Goal: Transaction & Acquisition: Purchase product/service

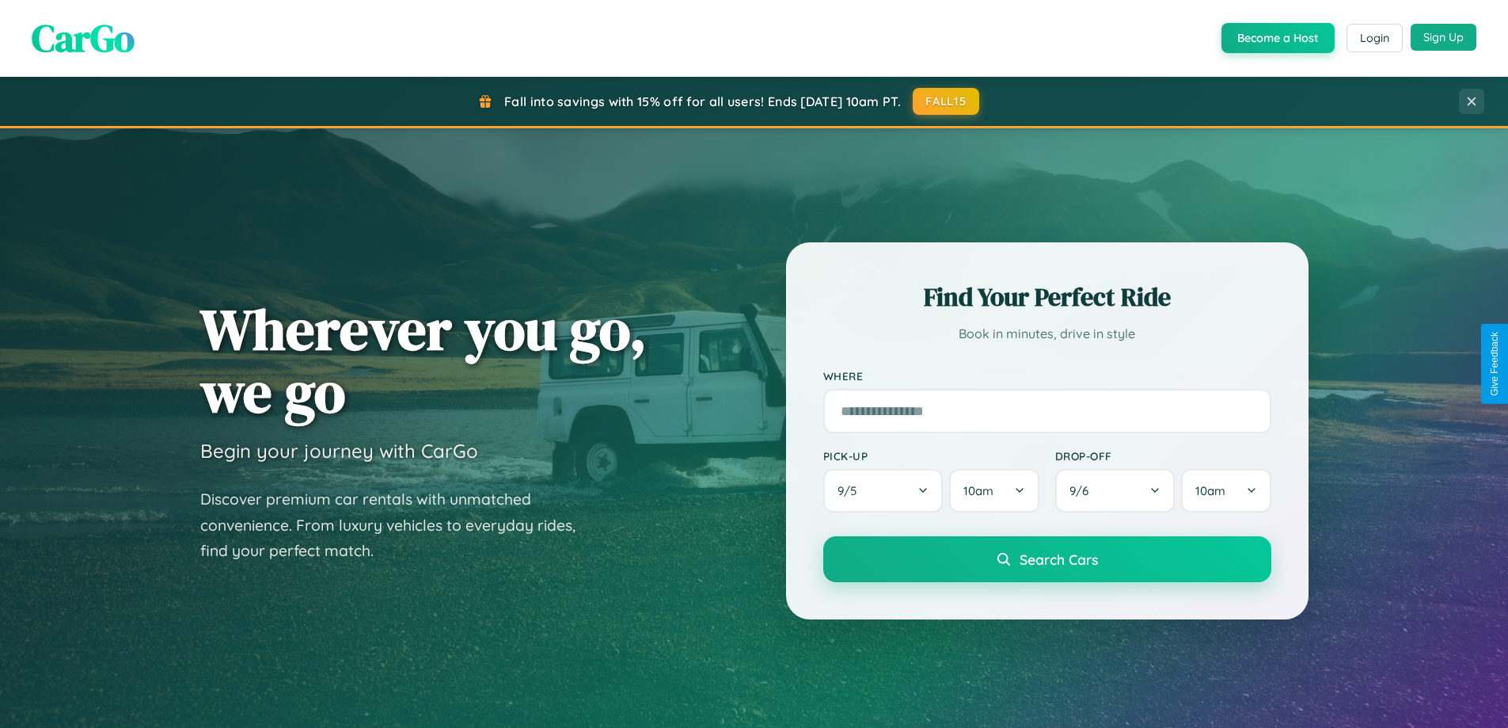
click at [1443, 37] on button "Sign Up" at bounding box center [1444, 37] width 66 height 27
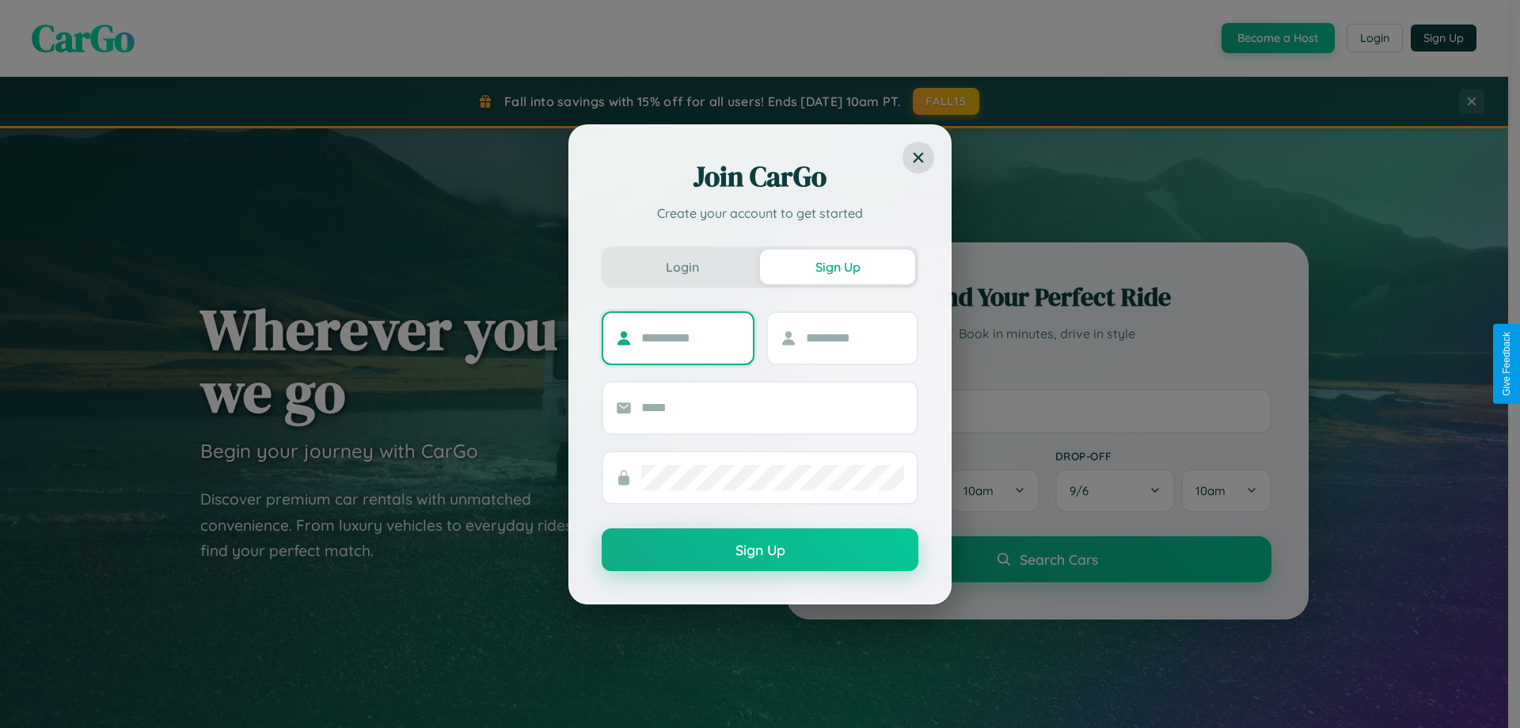
click at [690, 337] on input "text" at bounding box center [690, 337] width 99 height 25
type input "********"
click at [854, 337] on input "text" at bounding box center [855, 337] width 99 height 25
type input "******"
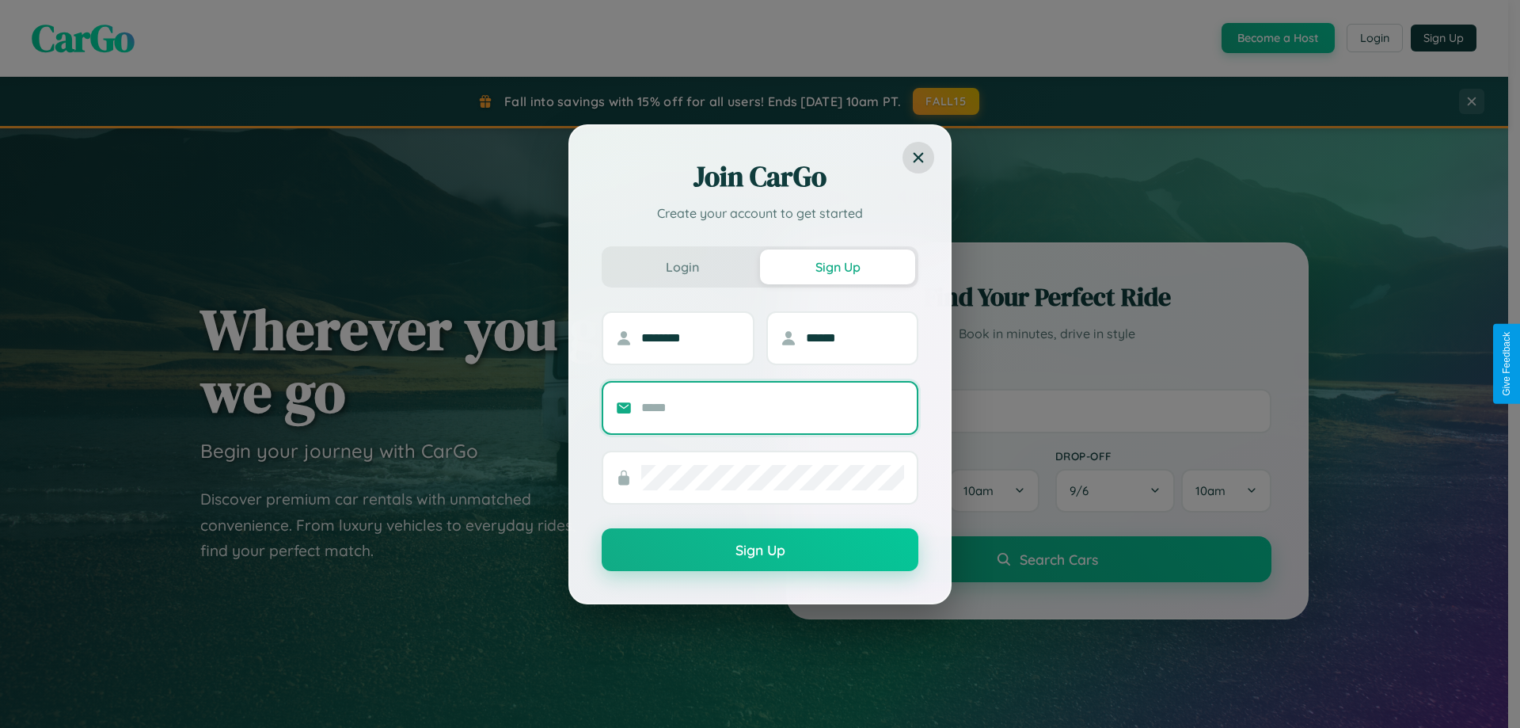
click at [773, 407] on input "text" at bounding box center [772, 407] width 263 height 25
type input "**********"
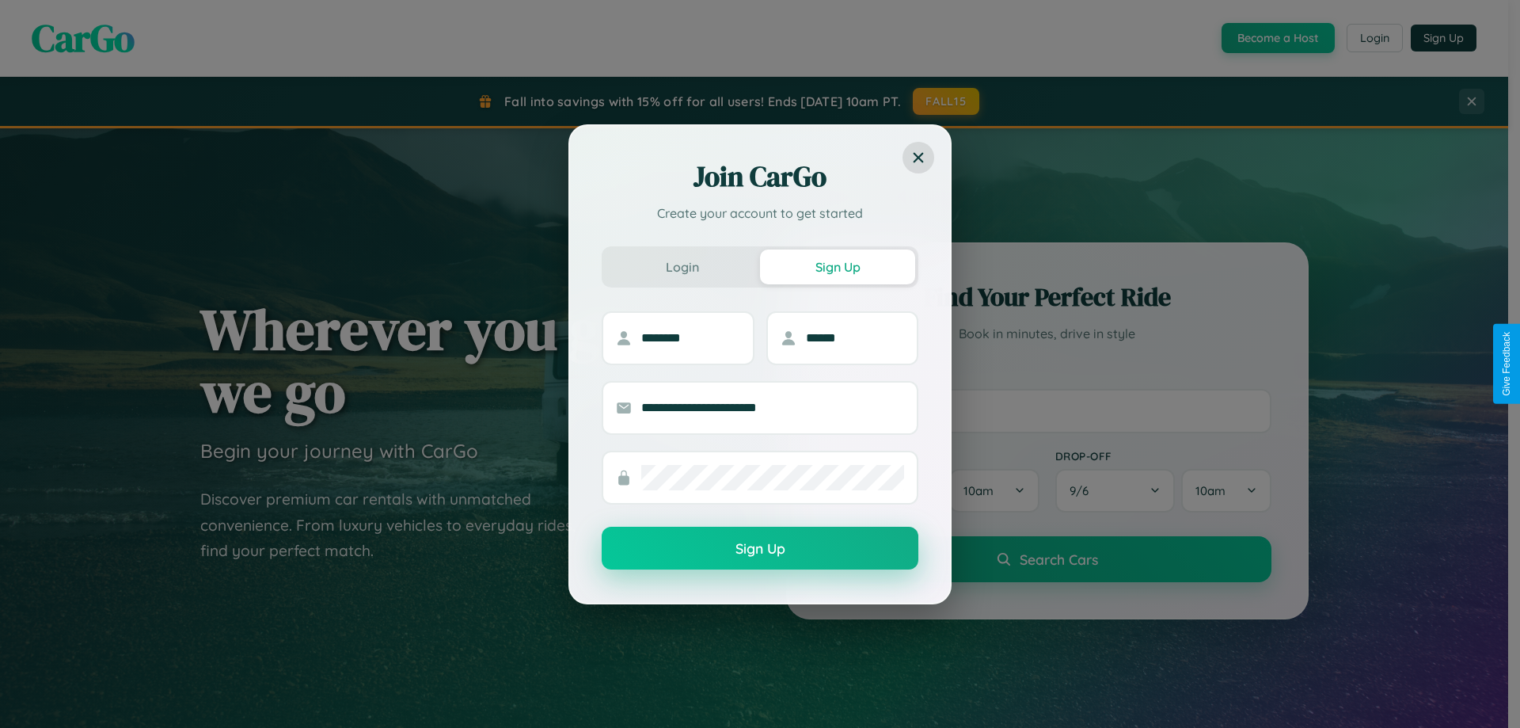
click at [760, 549] on button "Sign Up" at bounding box center [760, 548] width 317 height 43
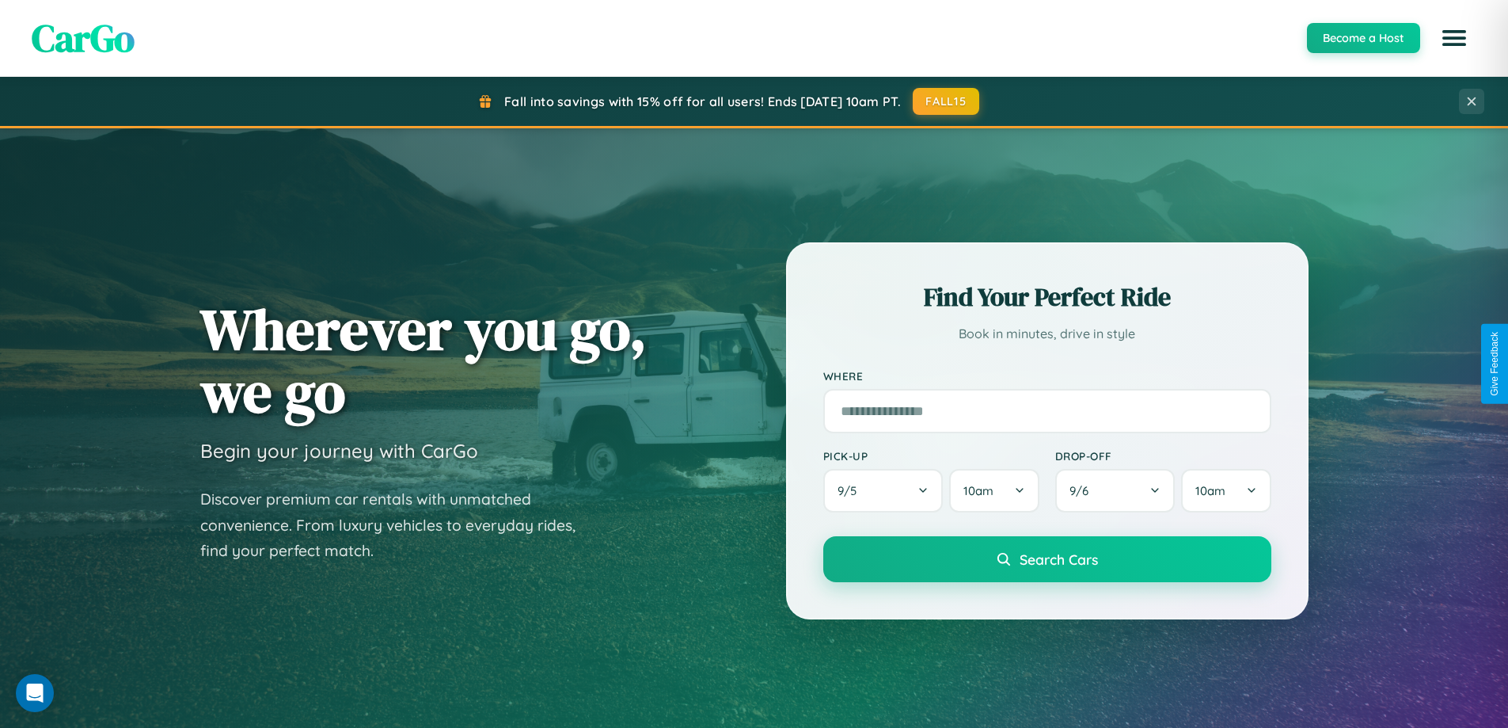
scroll to position [1090, 0]
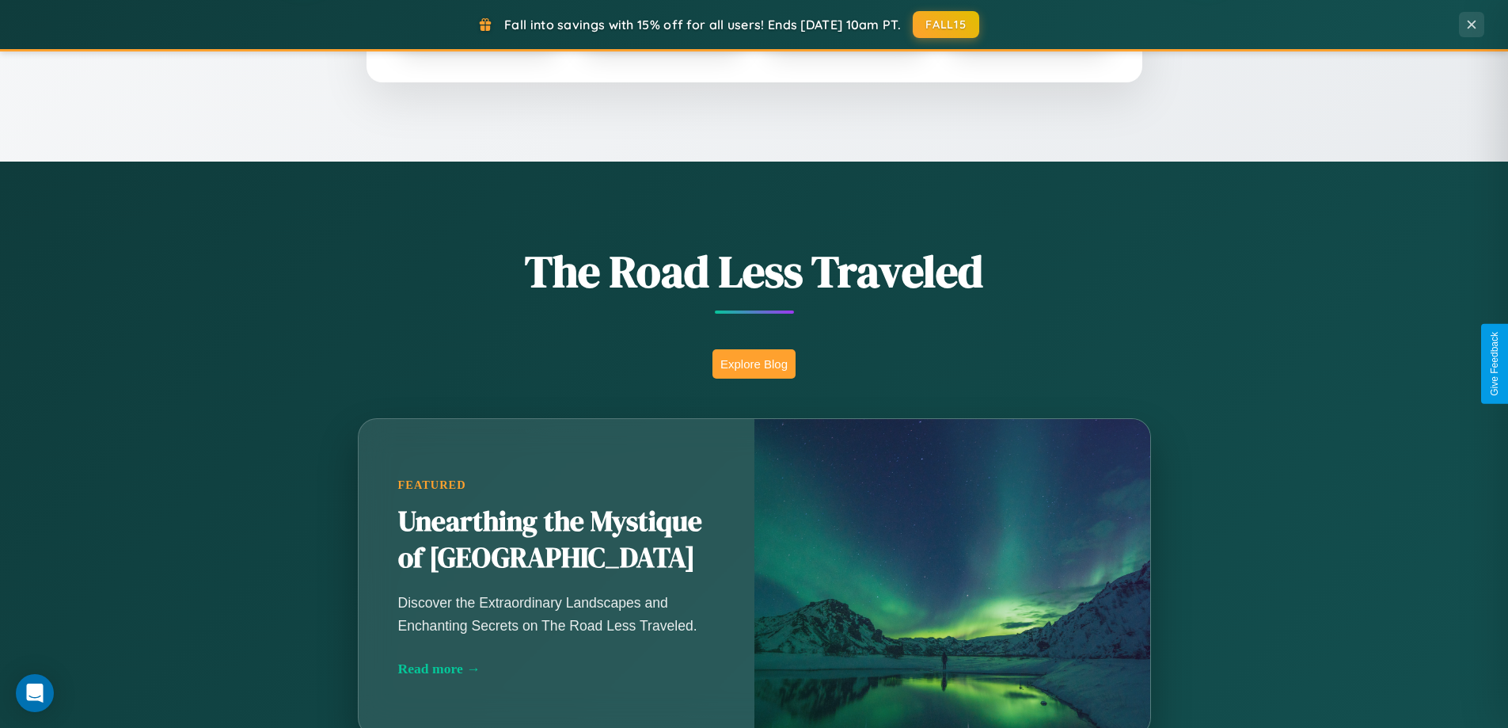
click at [754, 363] on button "Explore Blog" at bounding box center [754, 363] width 83 height 29
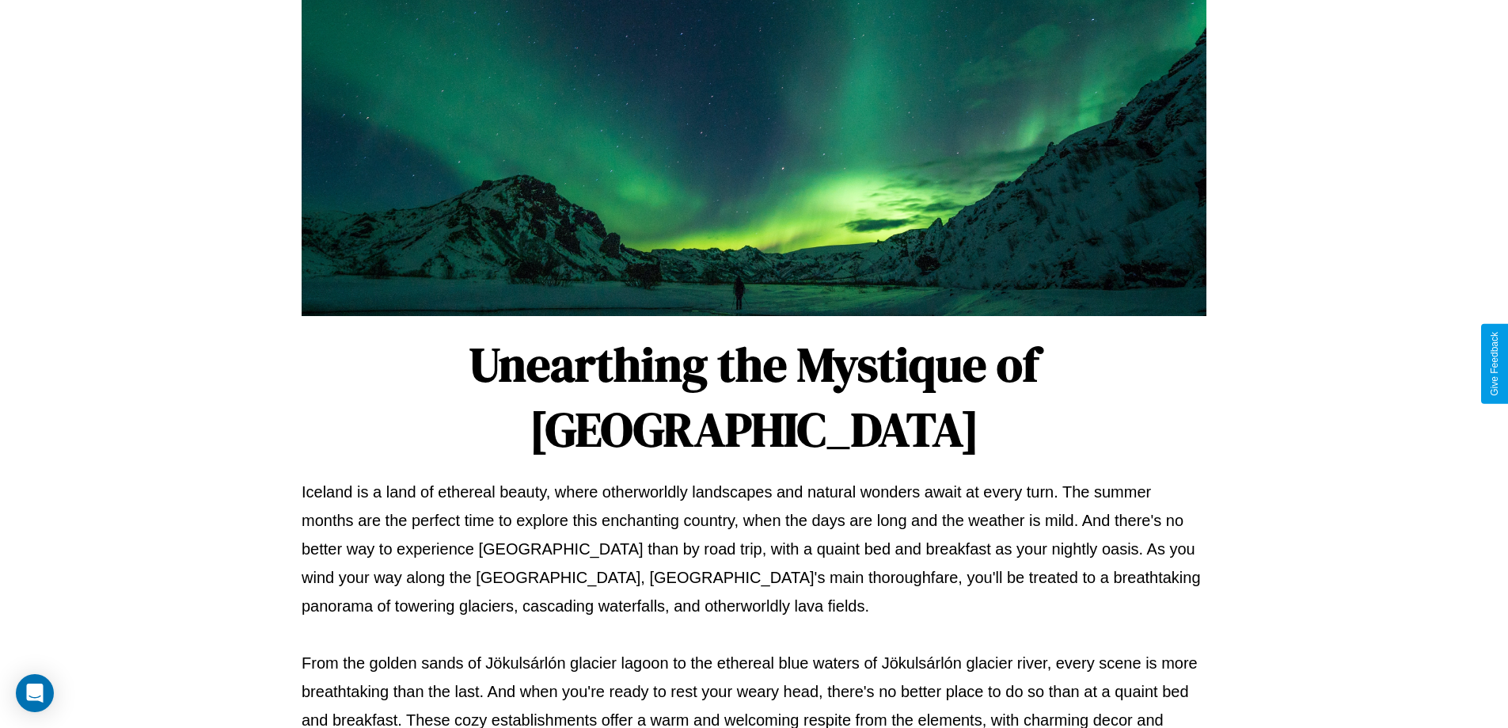
scroll to position [512, 0]
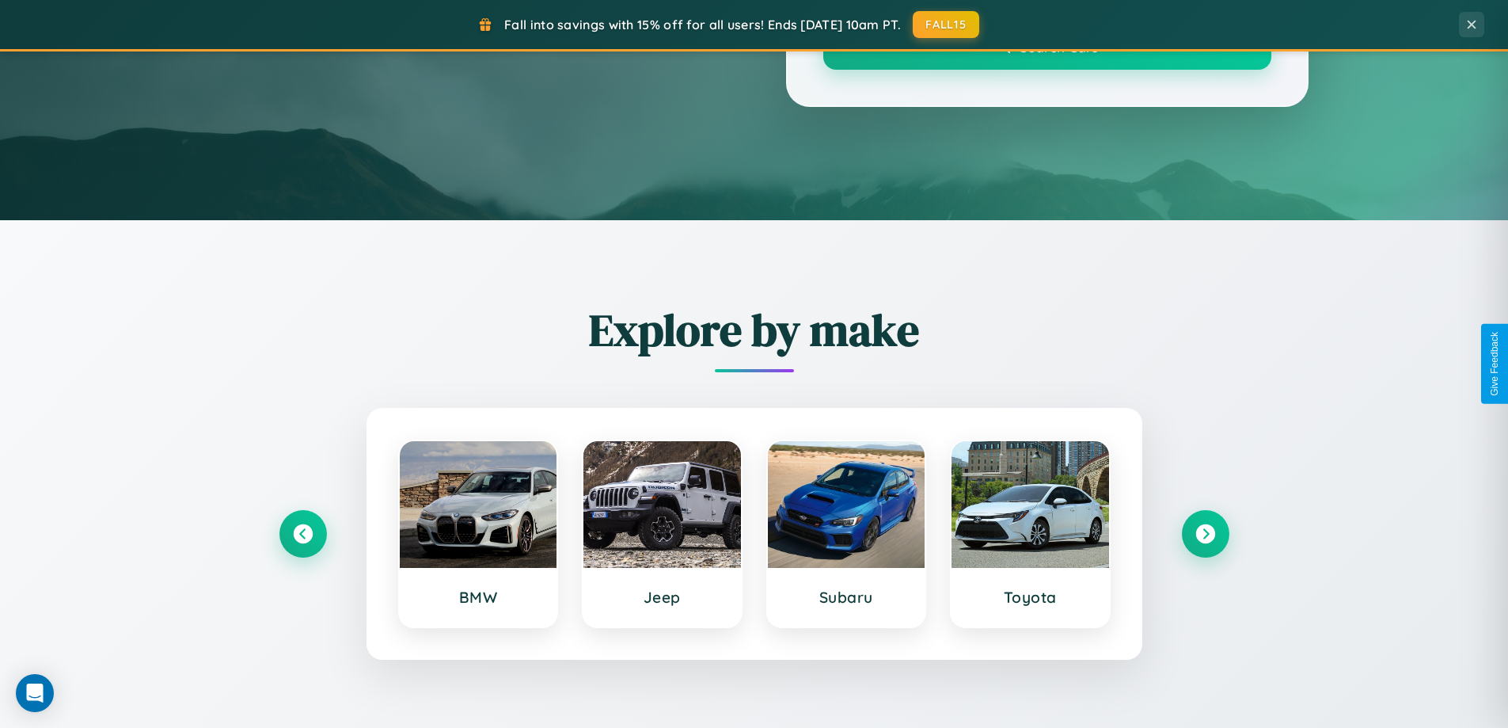
scroll to position [1090, 0]
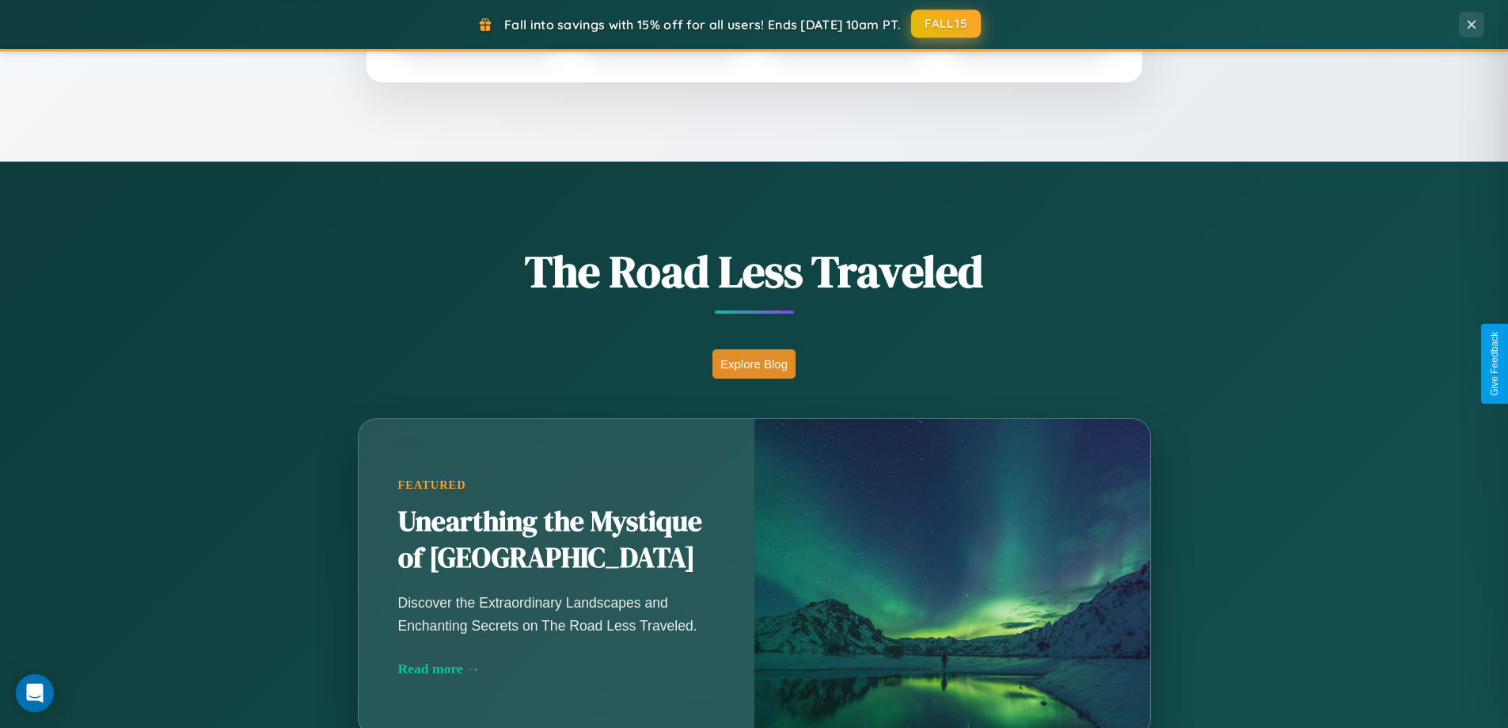
click at [947, 24] on button "FALL15" at bounding box center [946, 24] width 70 height 29
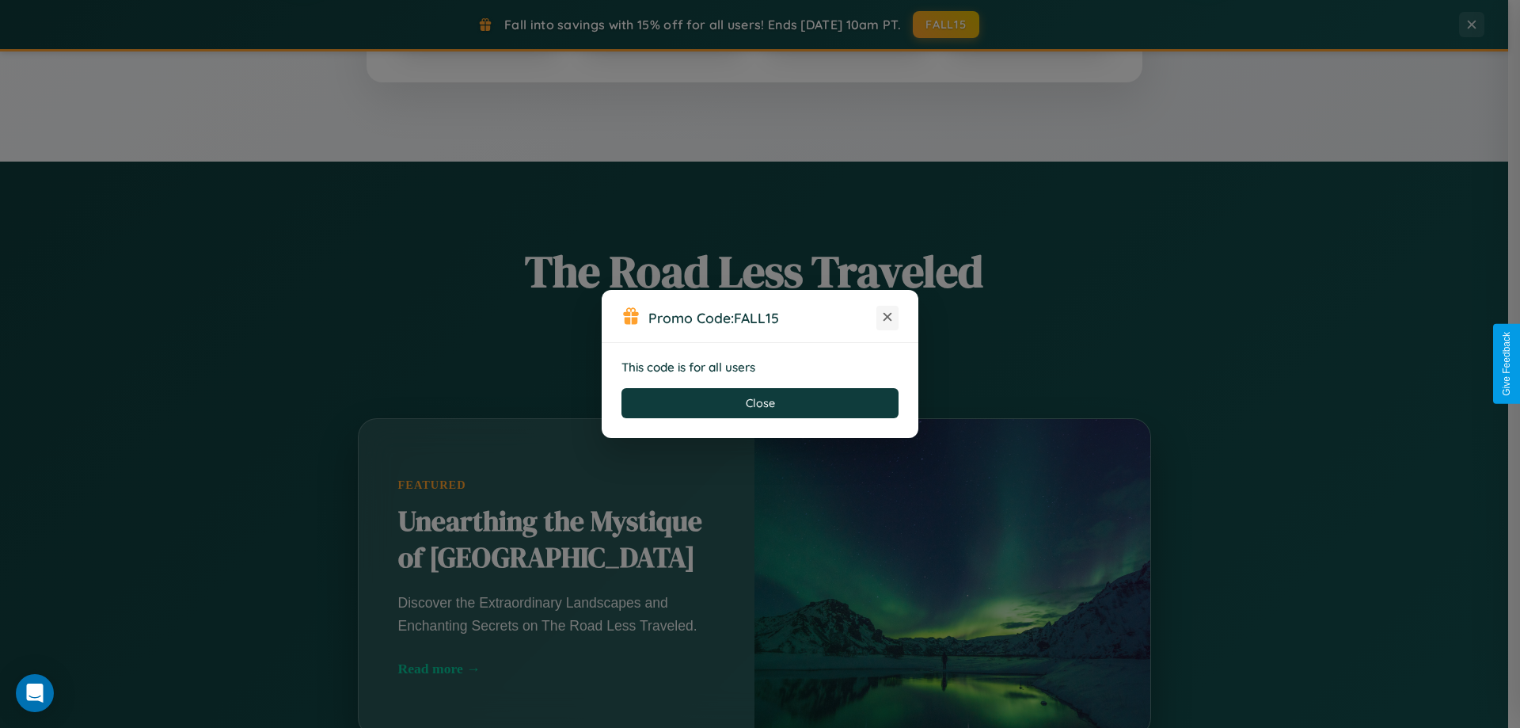
click at [888, 318] on icon at bounding box center [888, 317] width 16 height 16
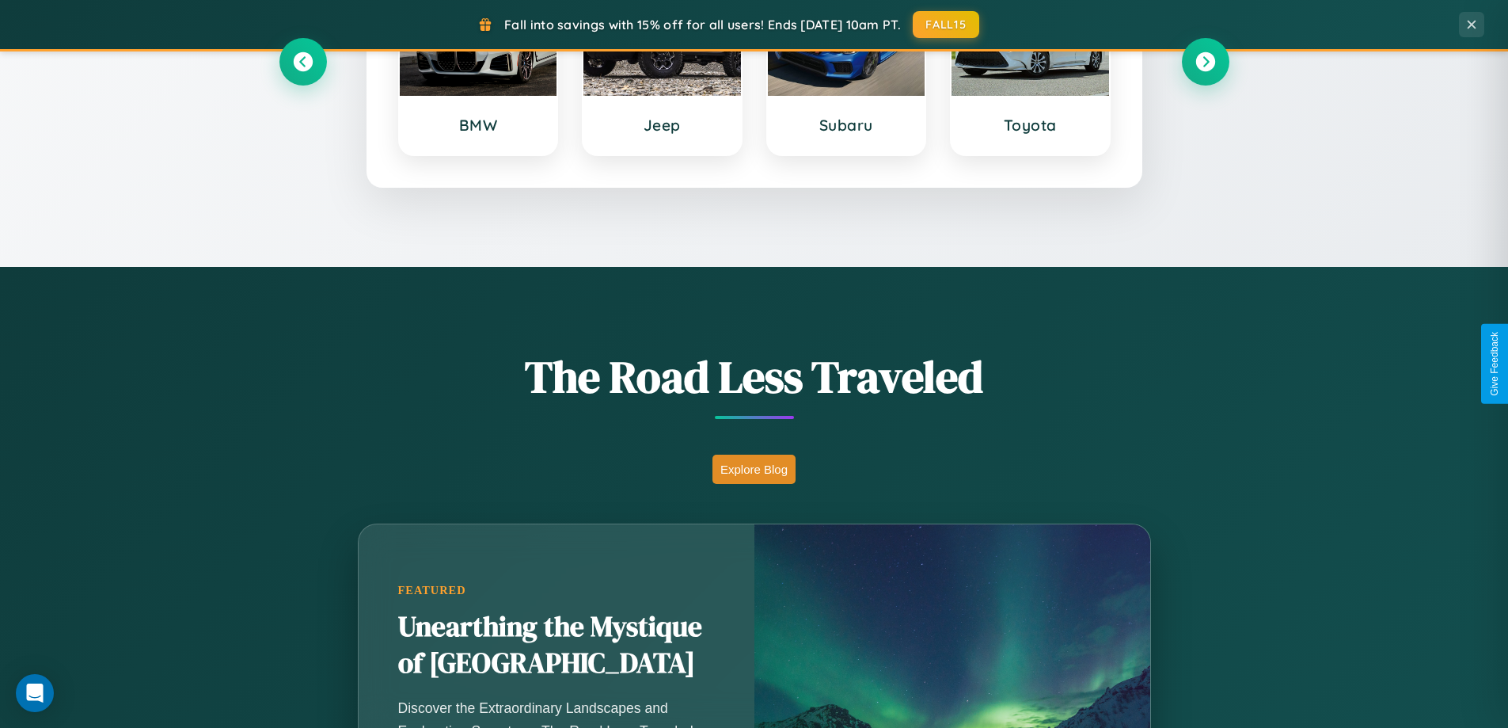
scroll to position [683, 0]
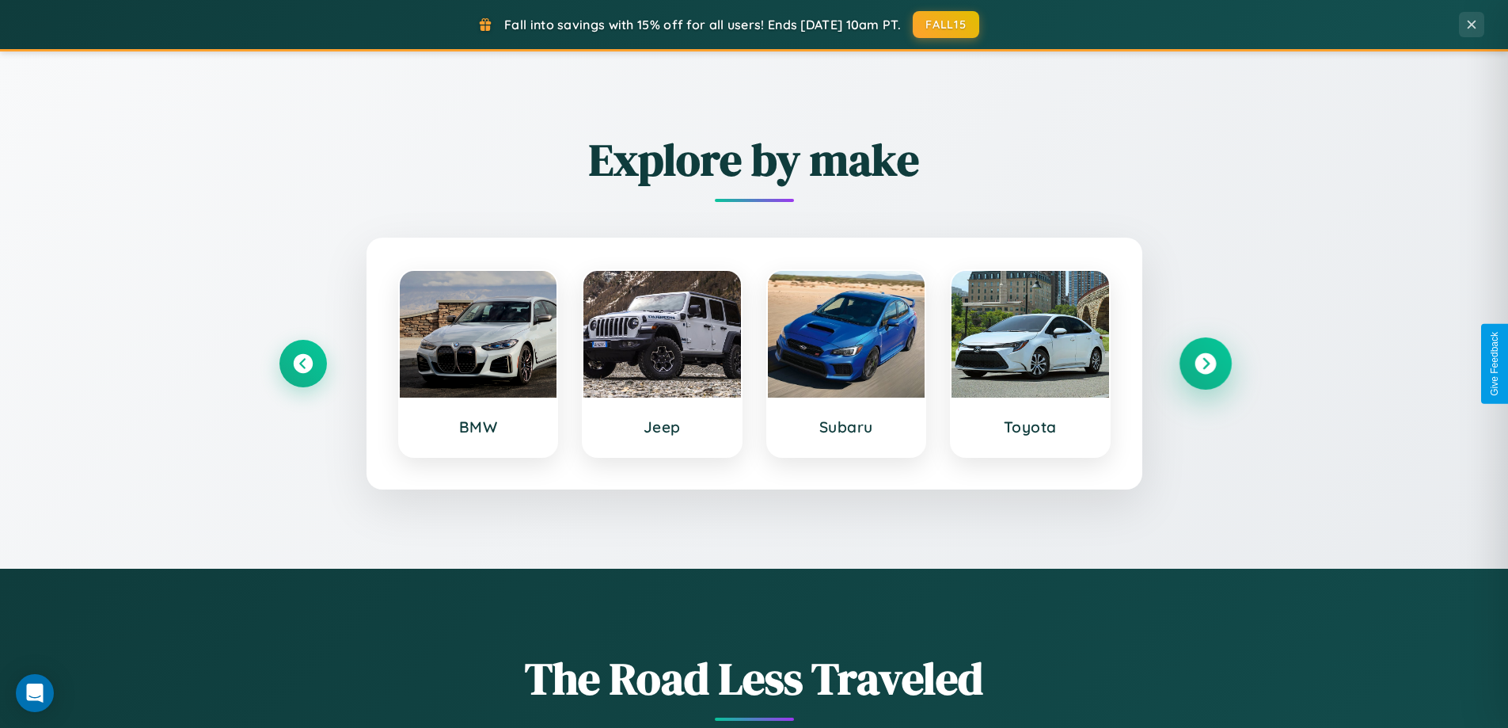
click at [1205, 363] on icon at bounding box center [1205, 363] width 21 height 21
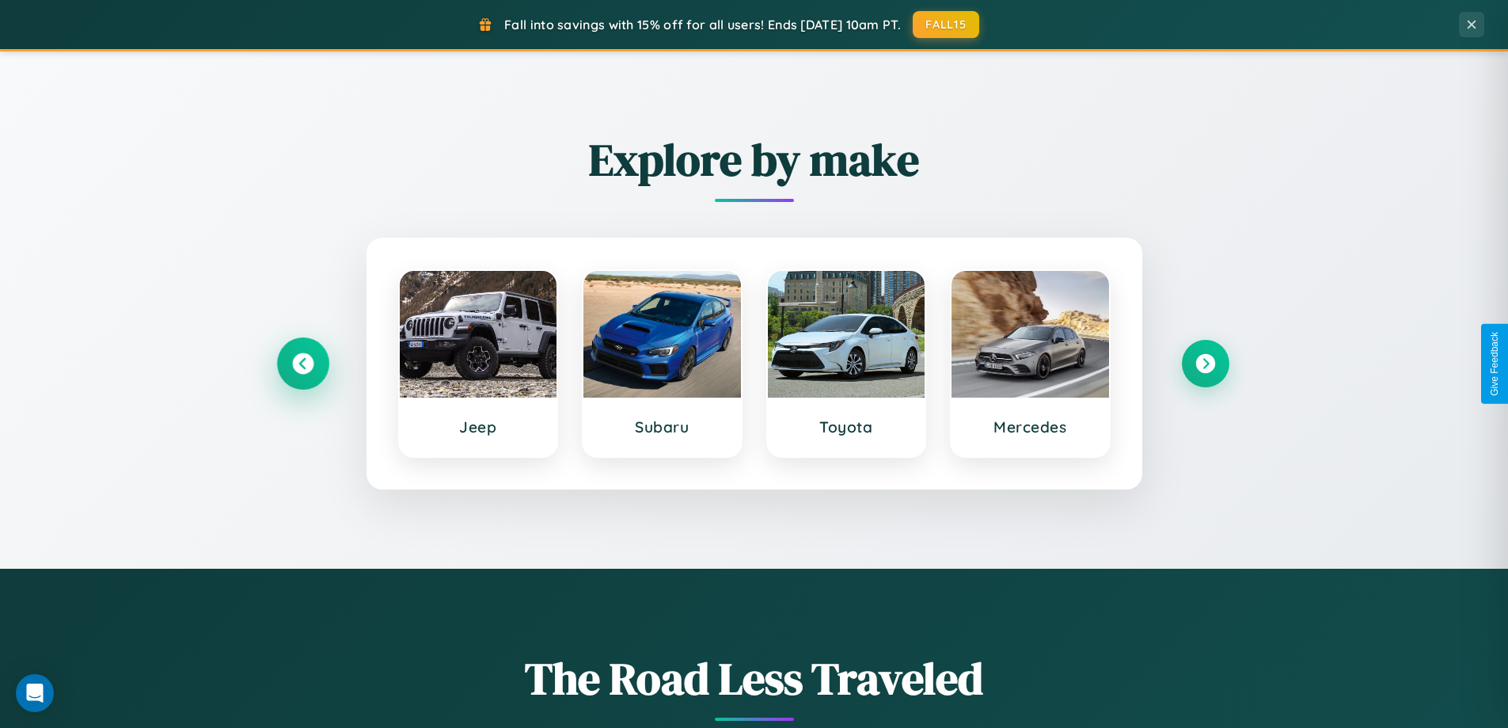
click at [302, 363] on icon at bounding box center [302, 363] width 21 height 21
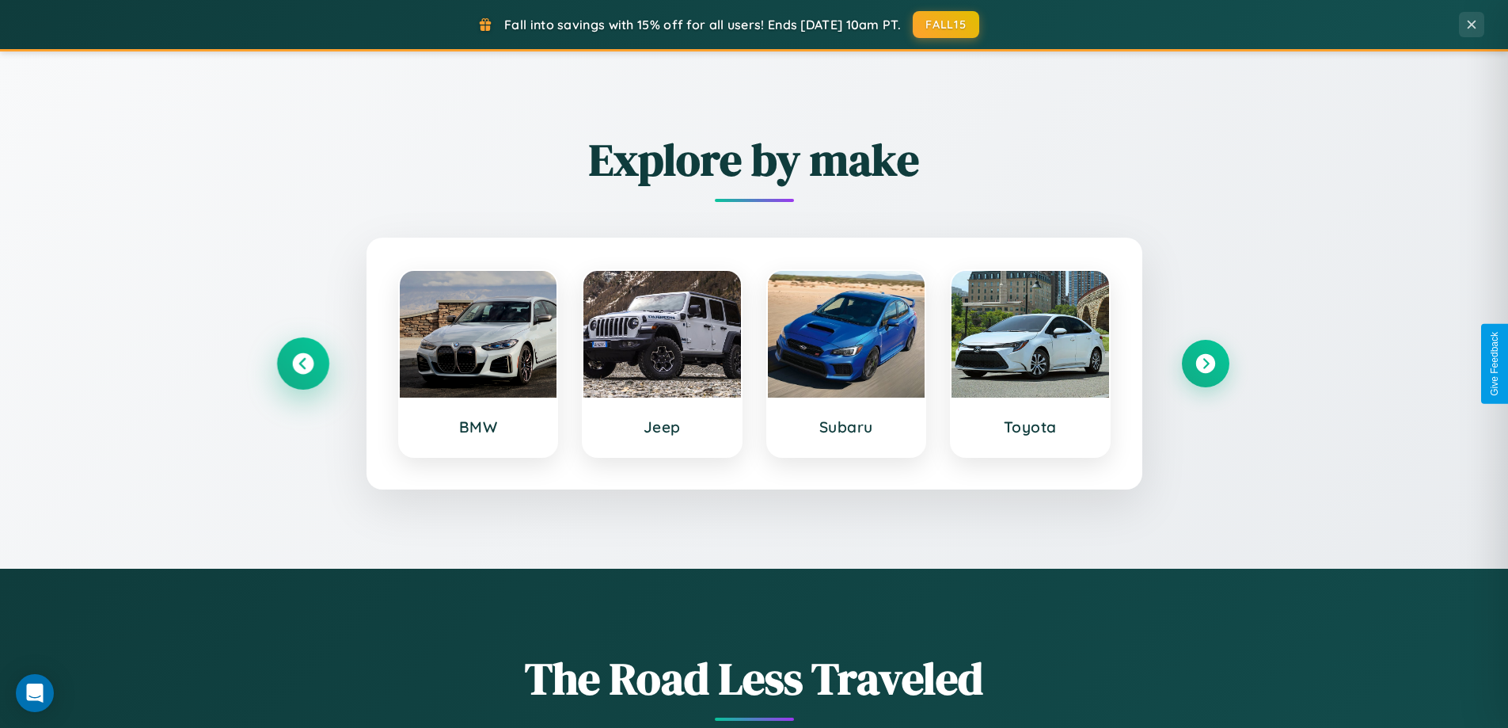
scroll to position [47, 0]
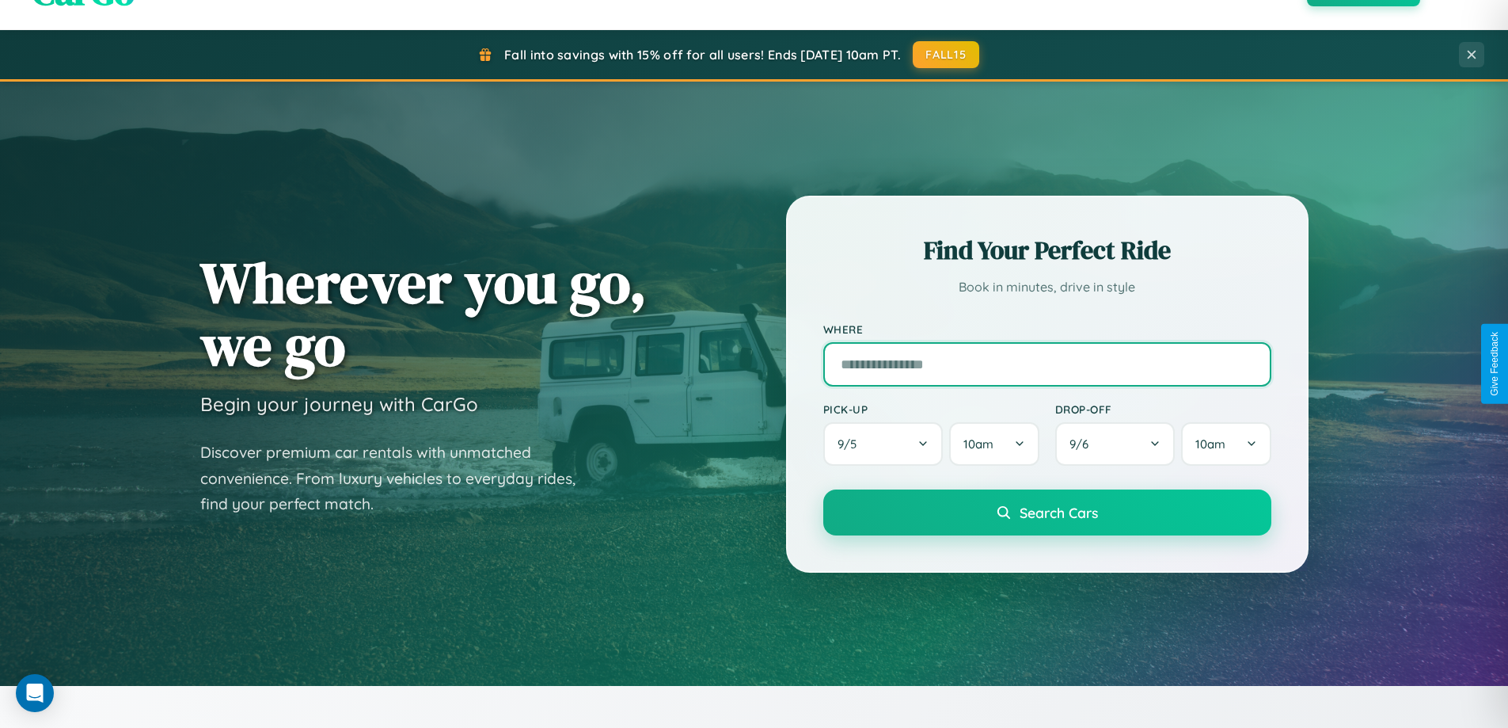
click at [1047, 363] on input "text" at bounding box center [1047, 364] width 448 height 44
type input "******"
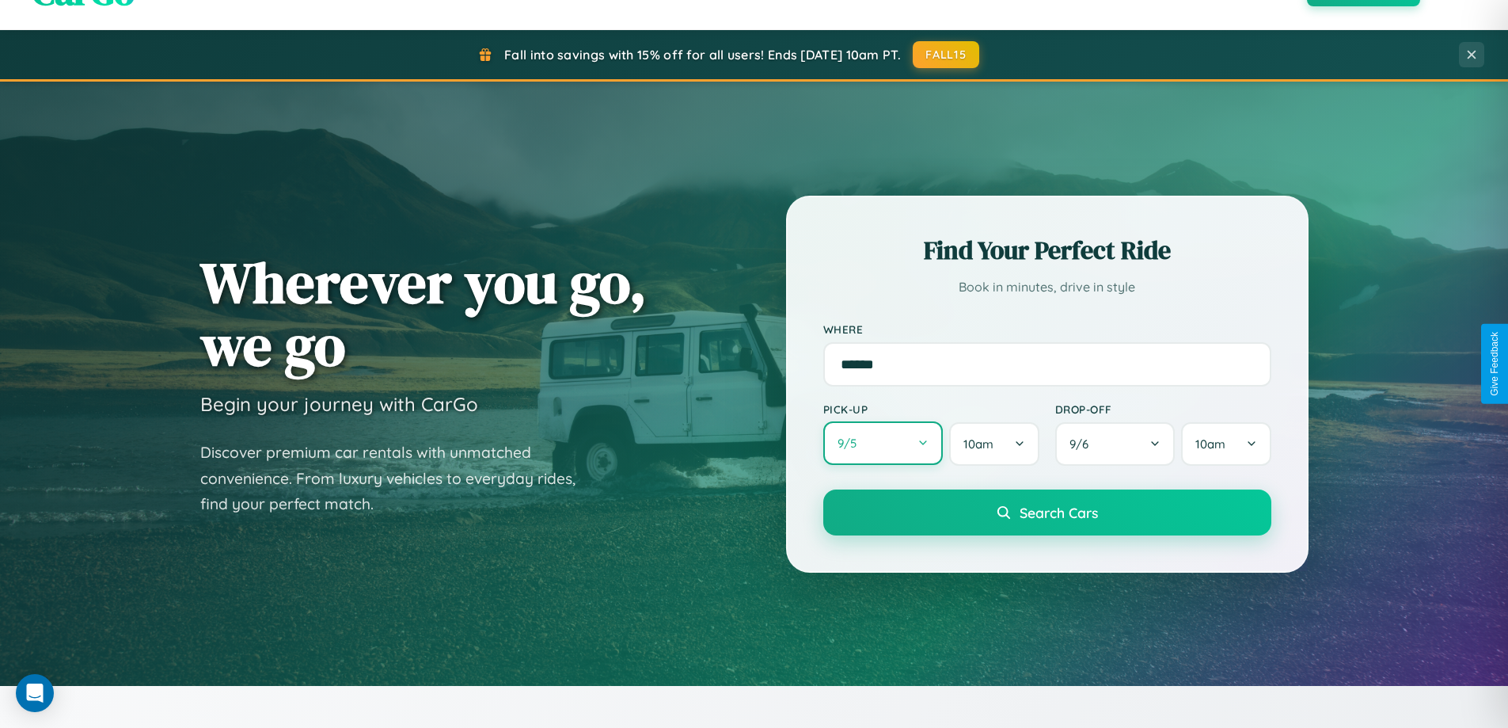
click at [883, 443] on button "9 / 5" at bounding box center [883, 443] width 120 height 44
select select "*"
select select "****"
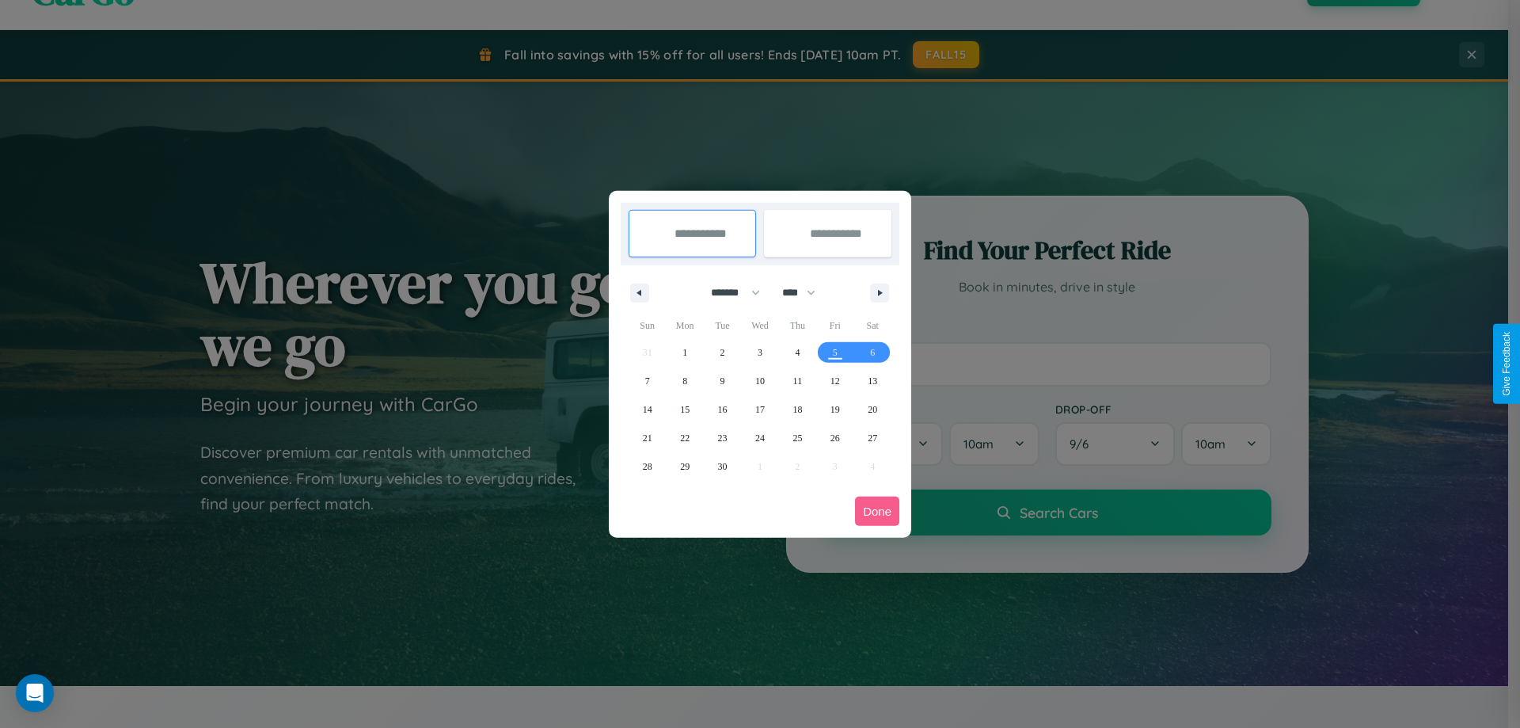
click at [728, 292] on select "******* ******** ***** ***** *** **** **** ****** ********* ******* ******** **…" at bounding box center [732, 293] width 67 height 26
select select "*"
drag, startPoint x: 806, startPoint y: 292, endPoint x: 760, endPoint y: 318, distance: 52.4
click at [806, 292] on select "**** **** **** **** **** **** **** **** **** **** **** **** **** **** **** ****…" at bounding box center [798, 293] width 48 height 26
select select "****"
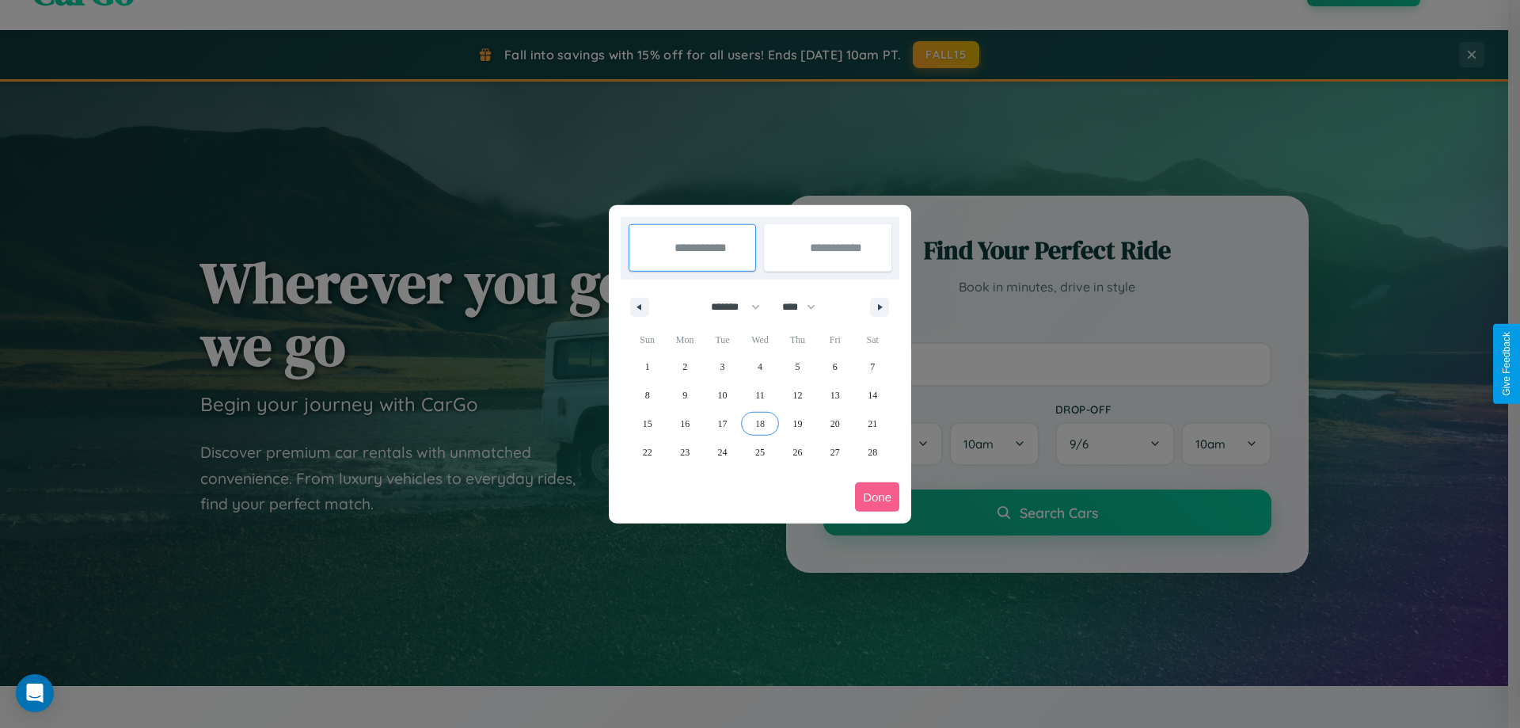
click at [759, 423] on span "18" at bounding box center [760, 423] width 10 height 29
type input "**********"
click at [835, 451] on span "27" at bounding box center [836, 452] width 10 height 29
type input "**********"
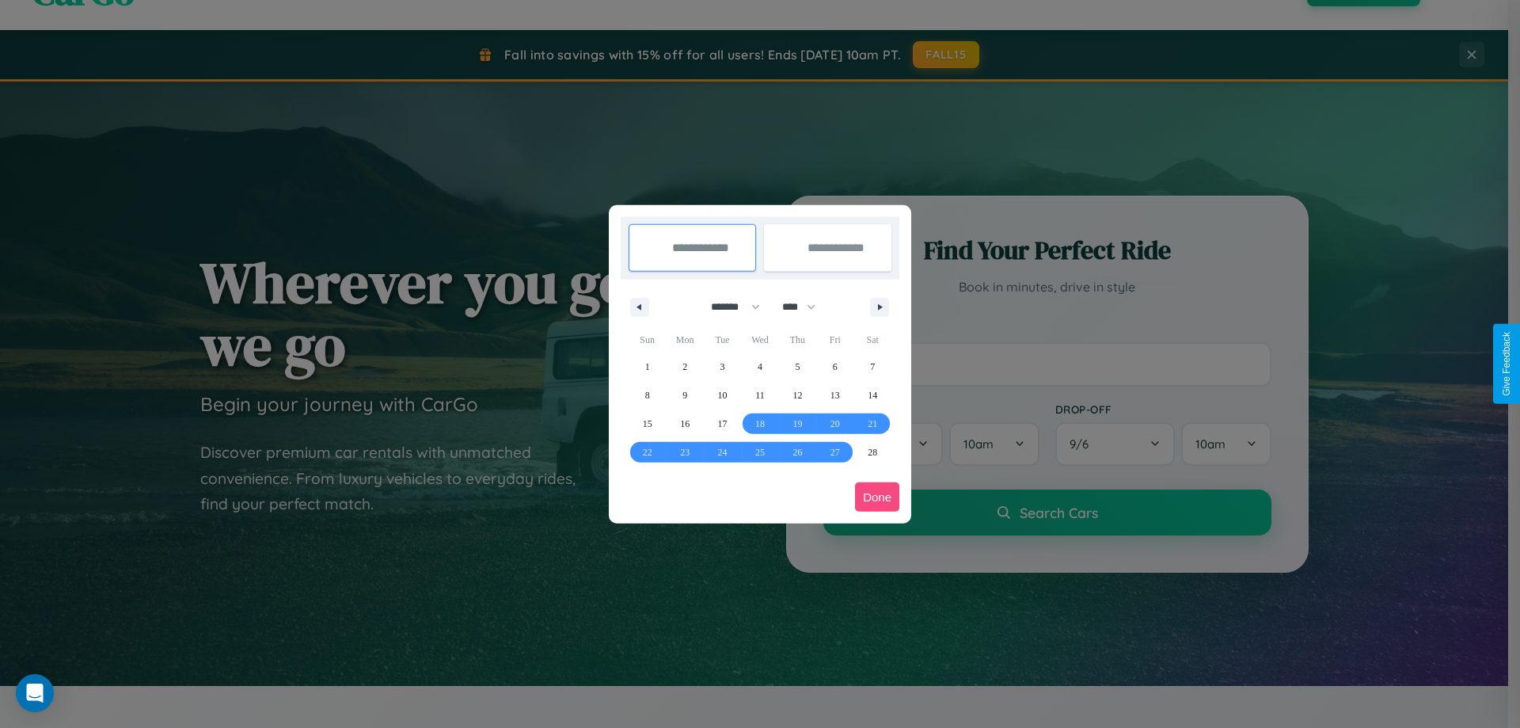
click at [877, 496] on button "Done" at bounding box center [877, 496] width 44 height 29
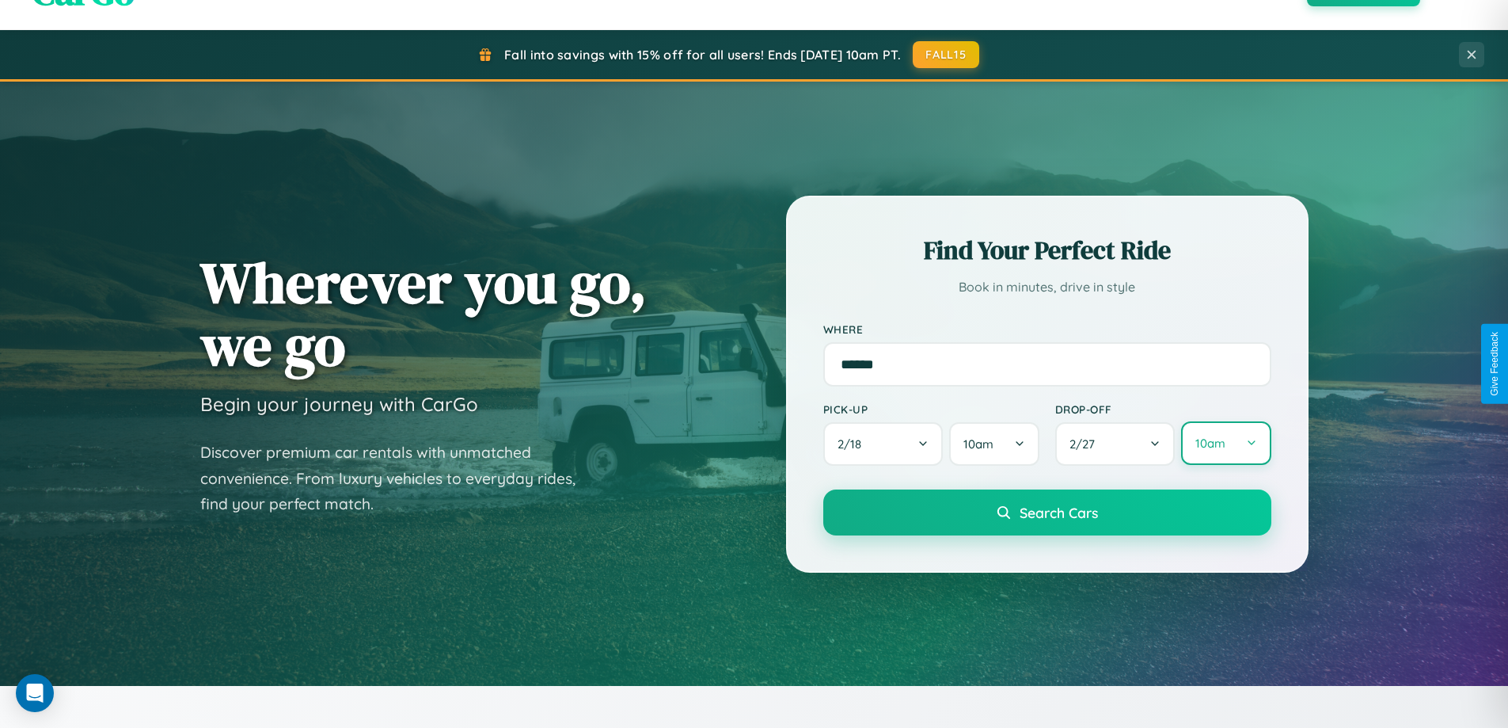
click at [1226, 443] on button "10am" at bounding box center [1225, 443] width 89 height 44
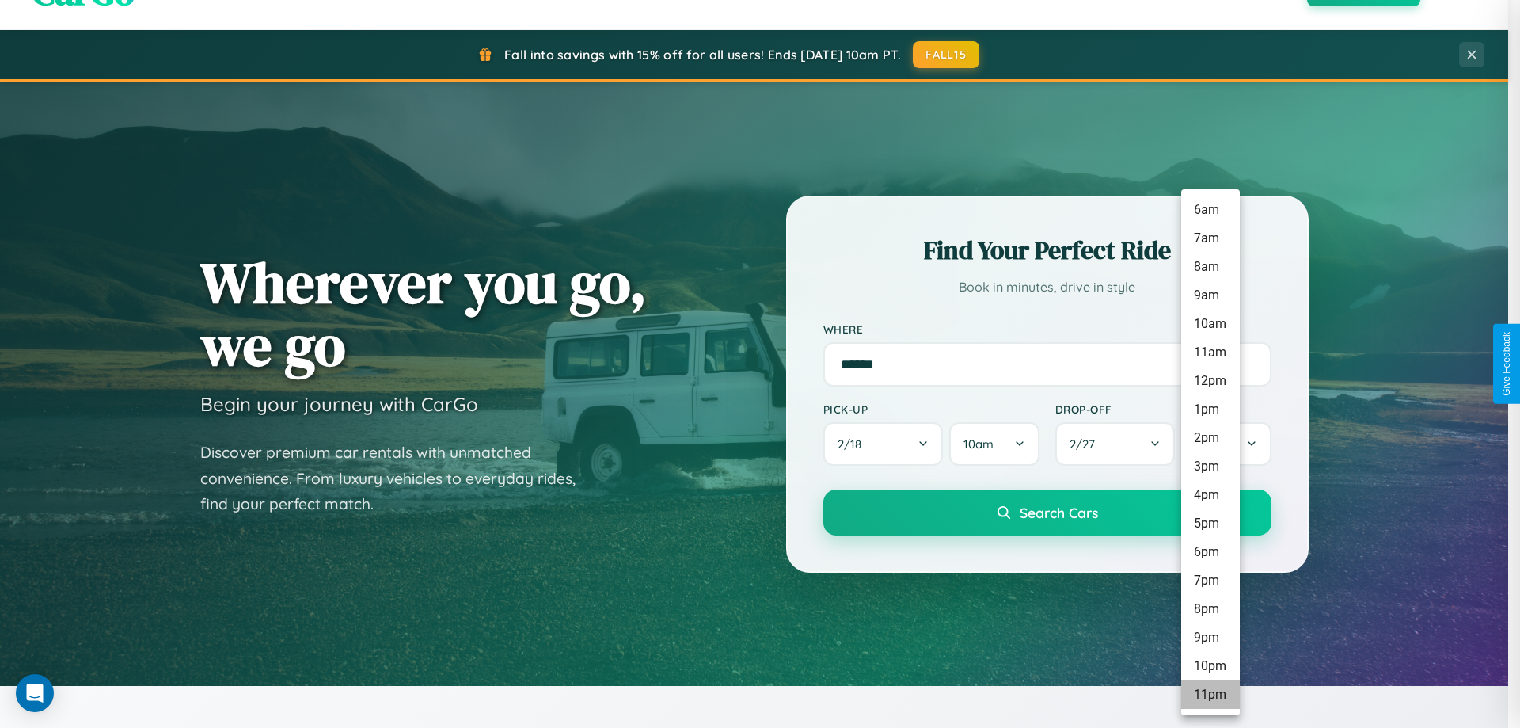
click at [1210, 694] on li "11pm" at bounding box center [1210, 694] width 59 height 29
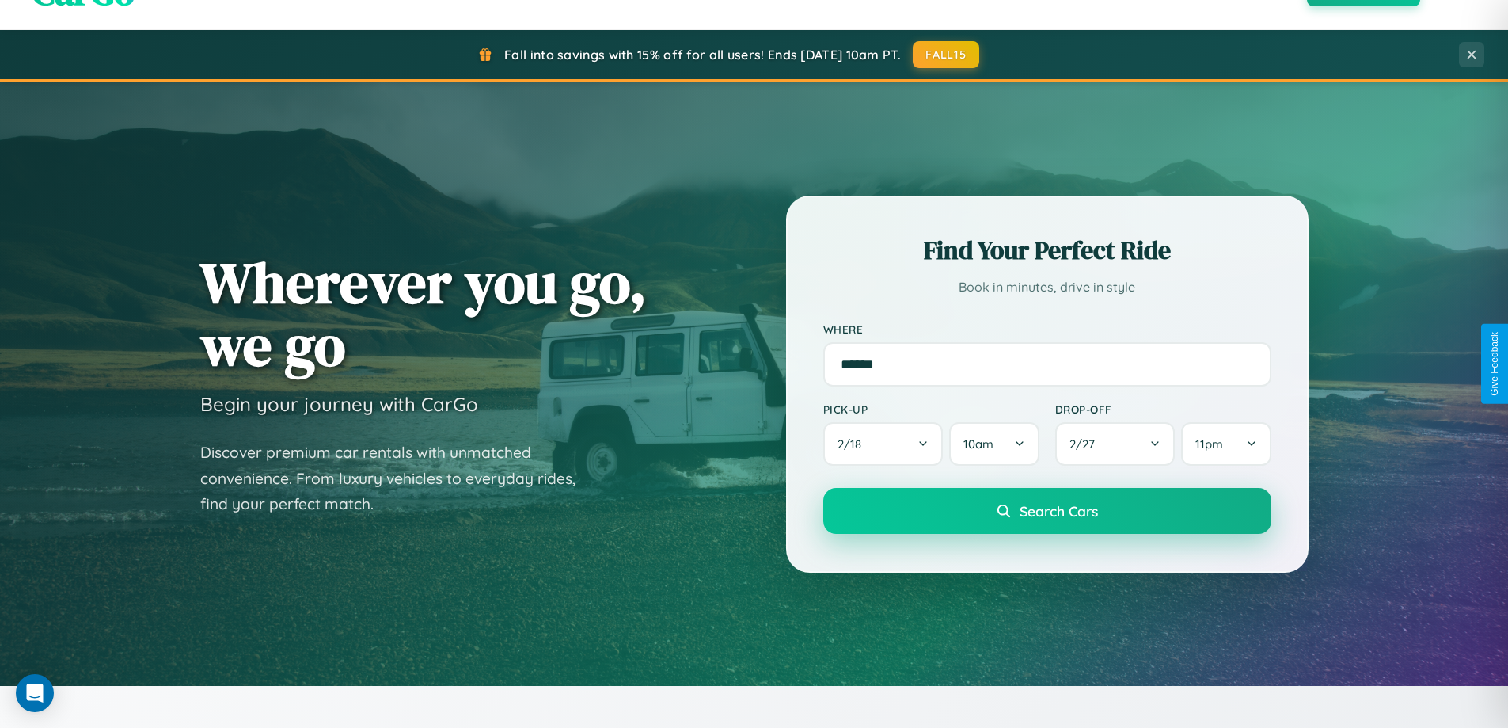
click at [1047, 512] on span "Search Cars" at bounding box center [1059, 510] width 78 height 17
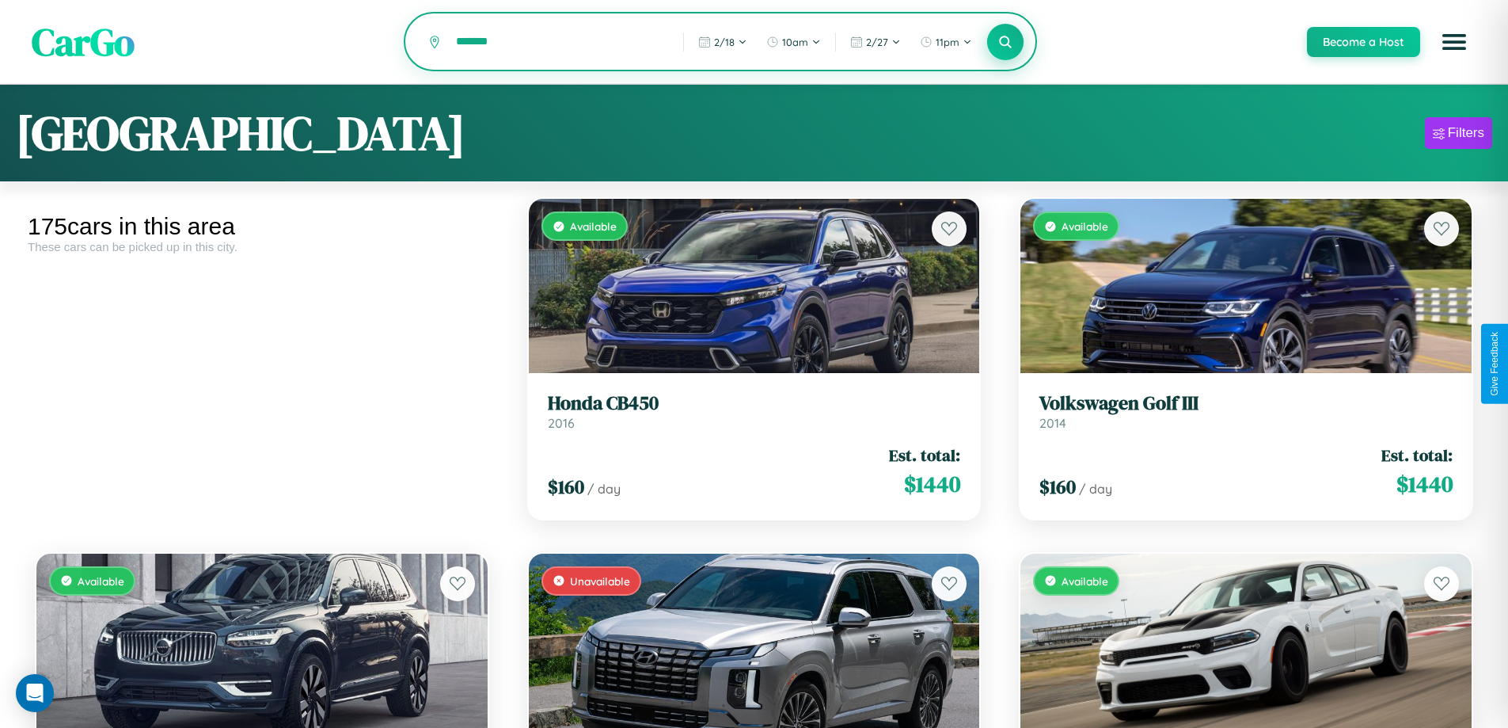
type input "*******"
click at [1005, 43] on icon at bounding box center [1005, 41] width 15 height 15
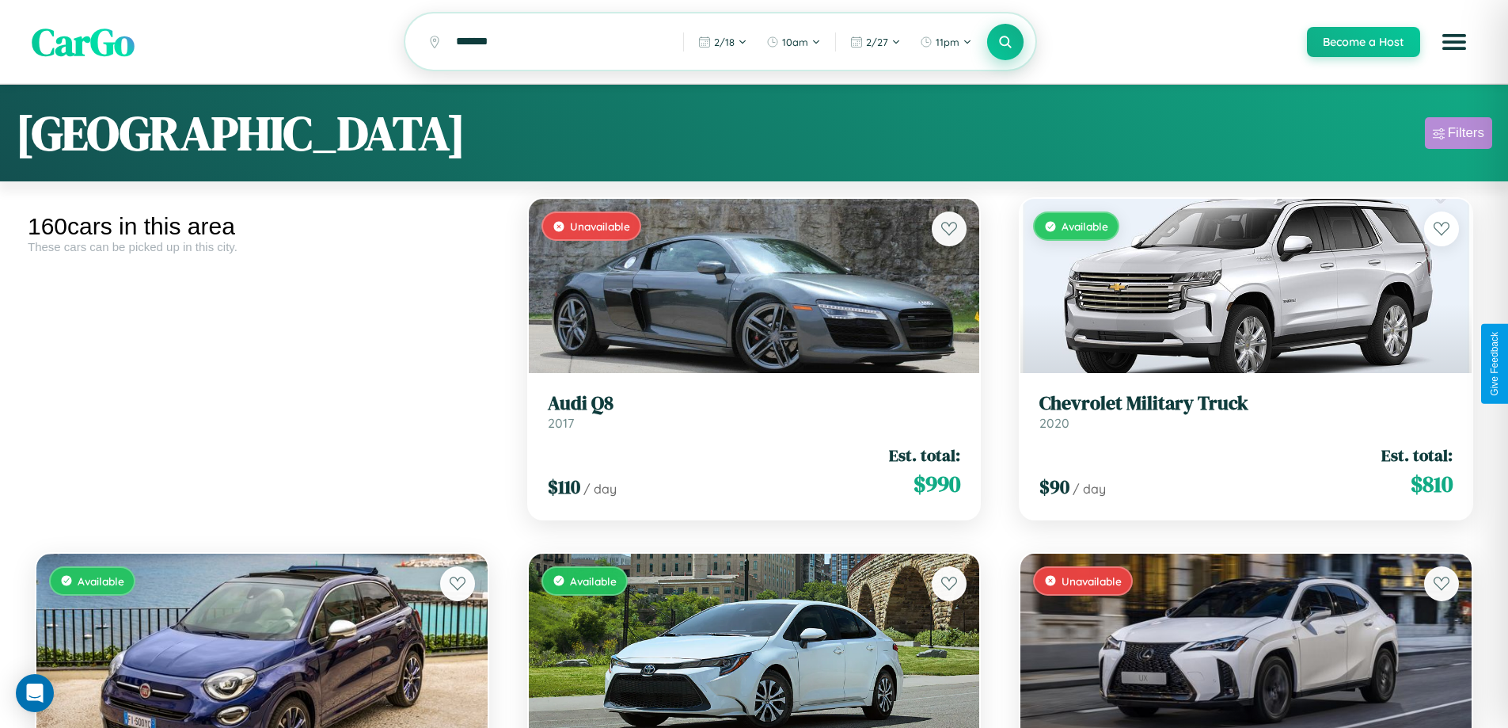
click at [1458, 135] on div "Filters" at bounding box center [1466, 133] width 36 height 16
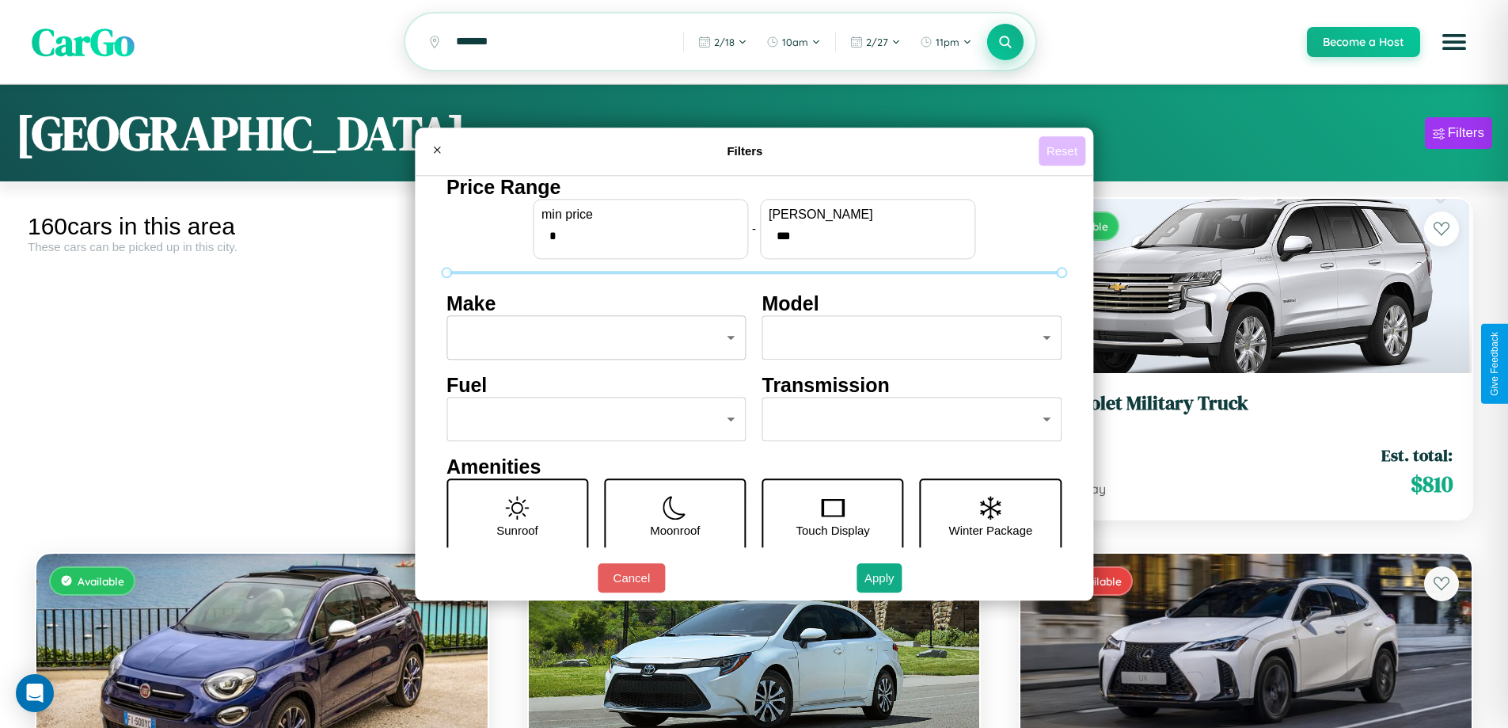
click at [1064, 150] on button "Reset" at bounding box center [1062, 150] width 47 height 29
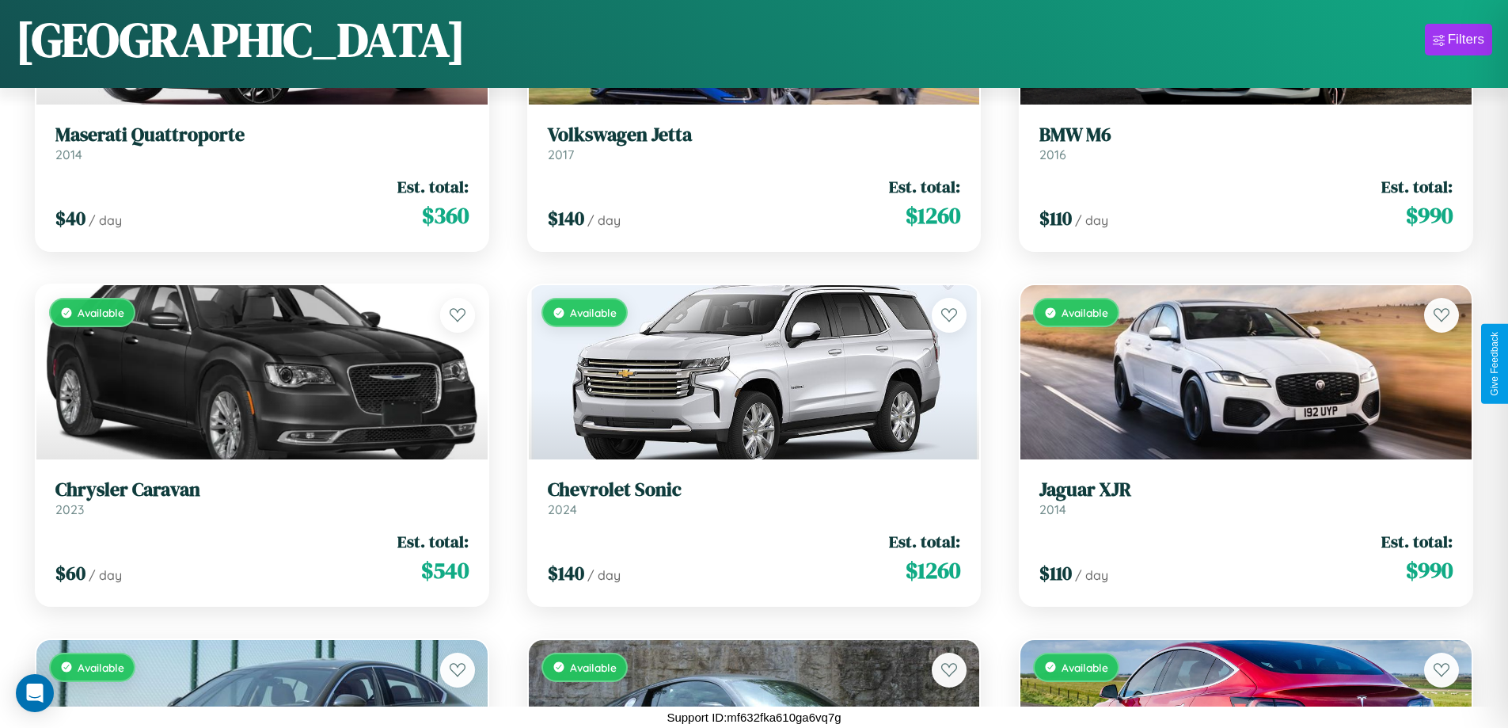
scroll to position [16178, 0]
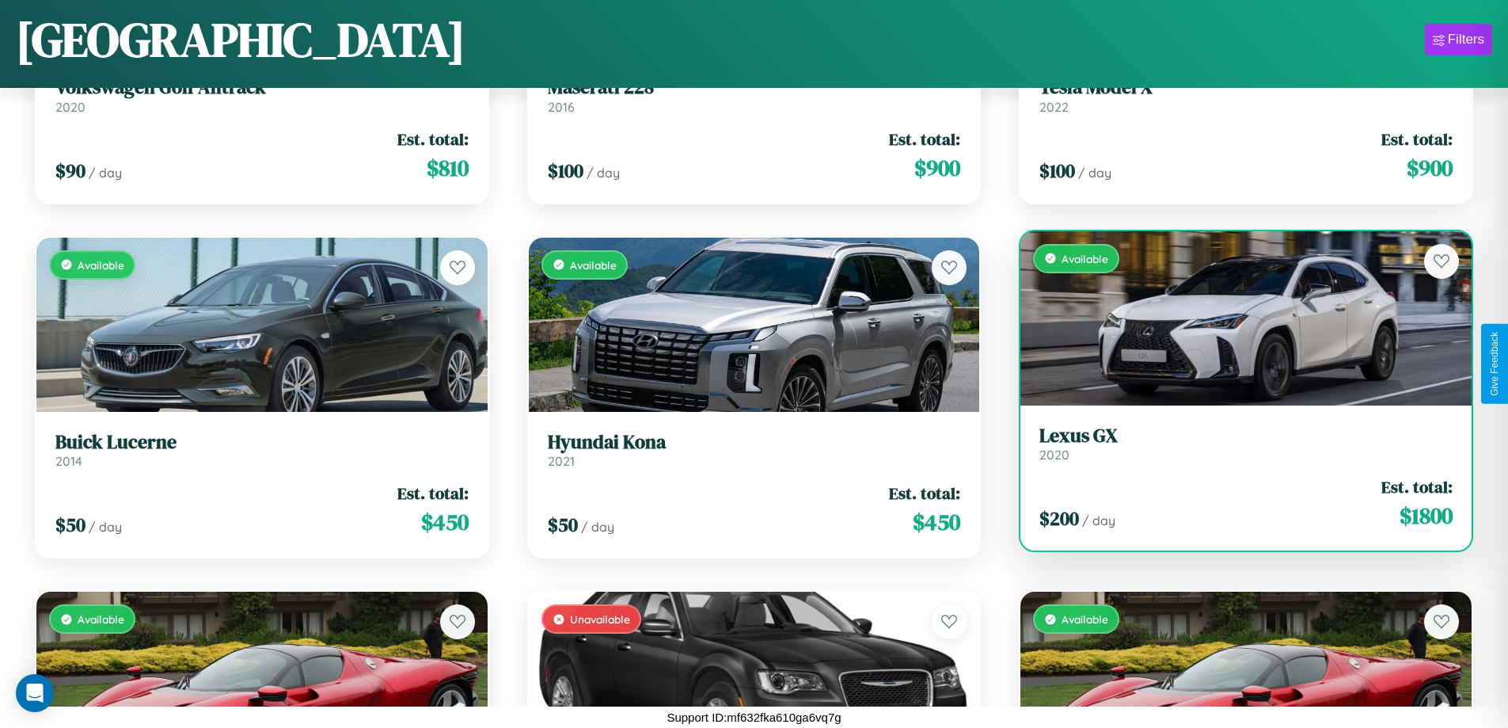
click at [1236, 447] on h3 "Lexus GX" at bounding box center [1246, 435] width 413 height 23
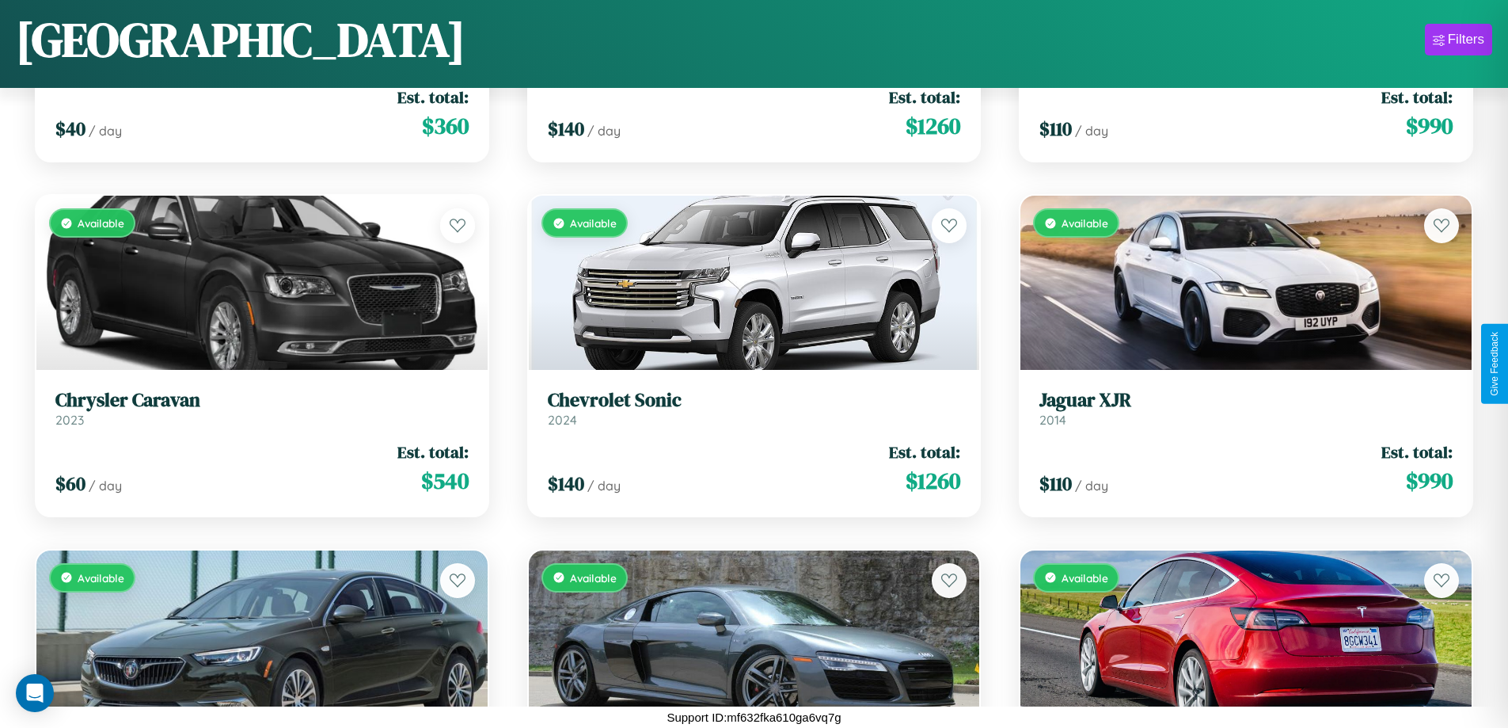
scroll to position [3768, 0]
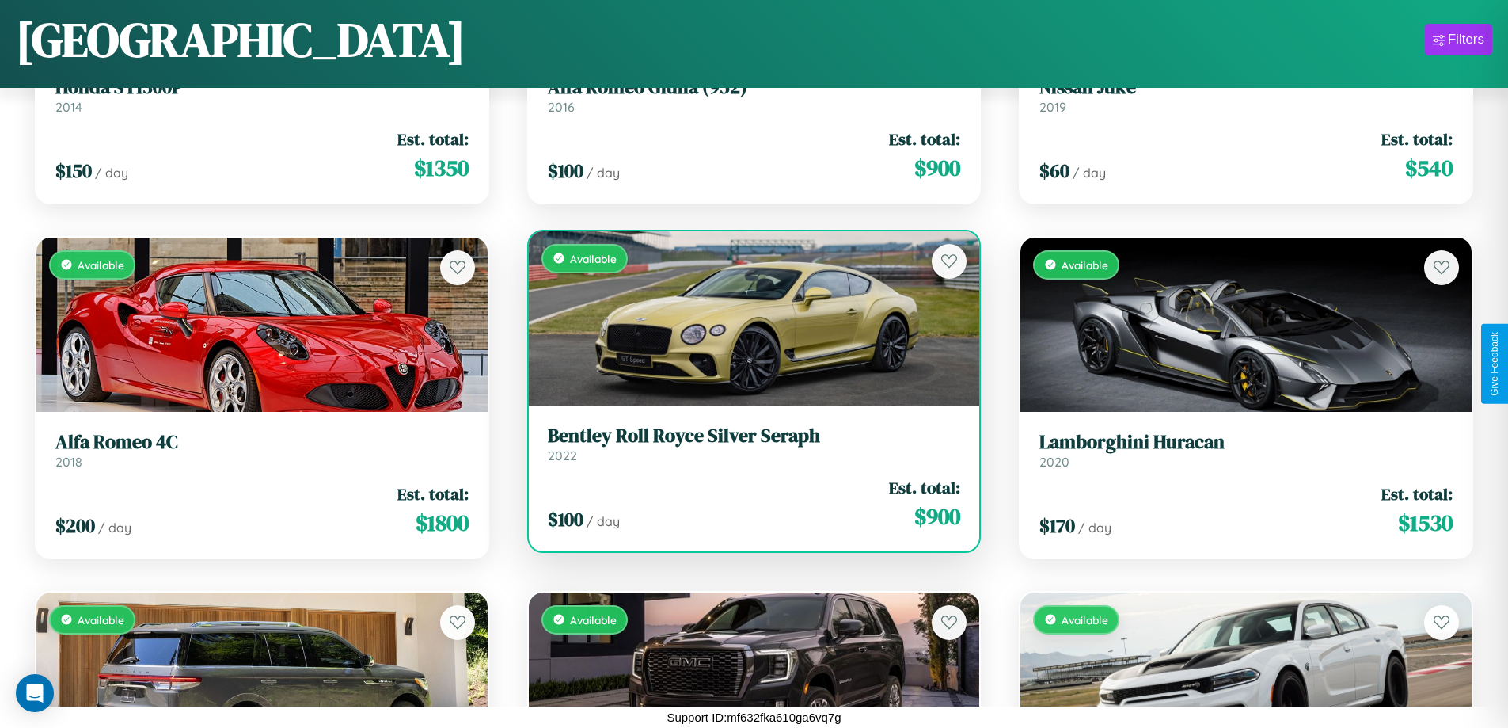
click at [747, 318] on div "Available" at bounding box center [754, 318] width 451 height 174
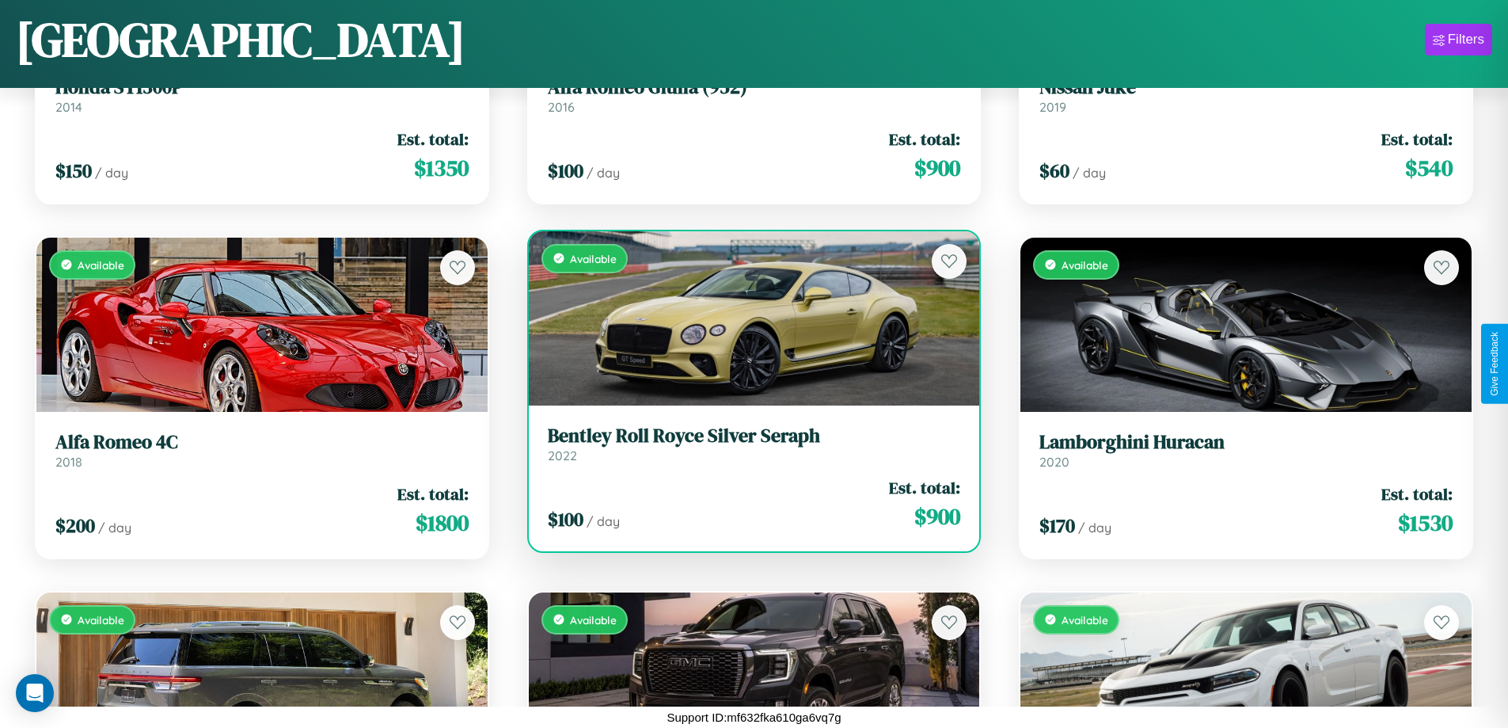
click at [747, 318] on div "Available" at bounding box center [754, 318] width 451 height 174
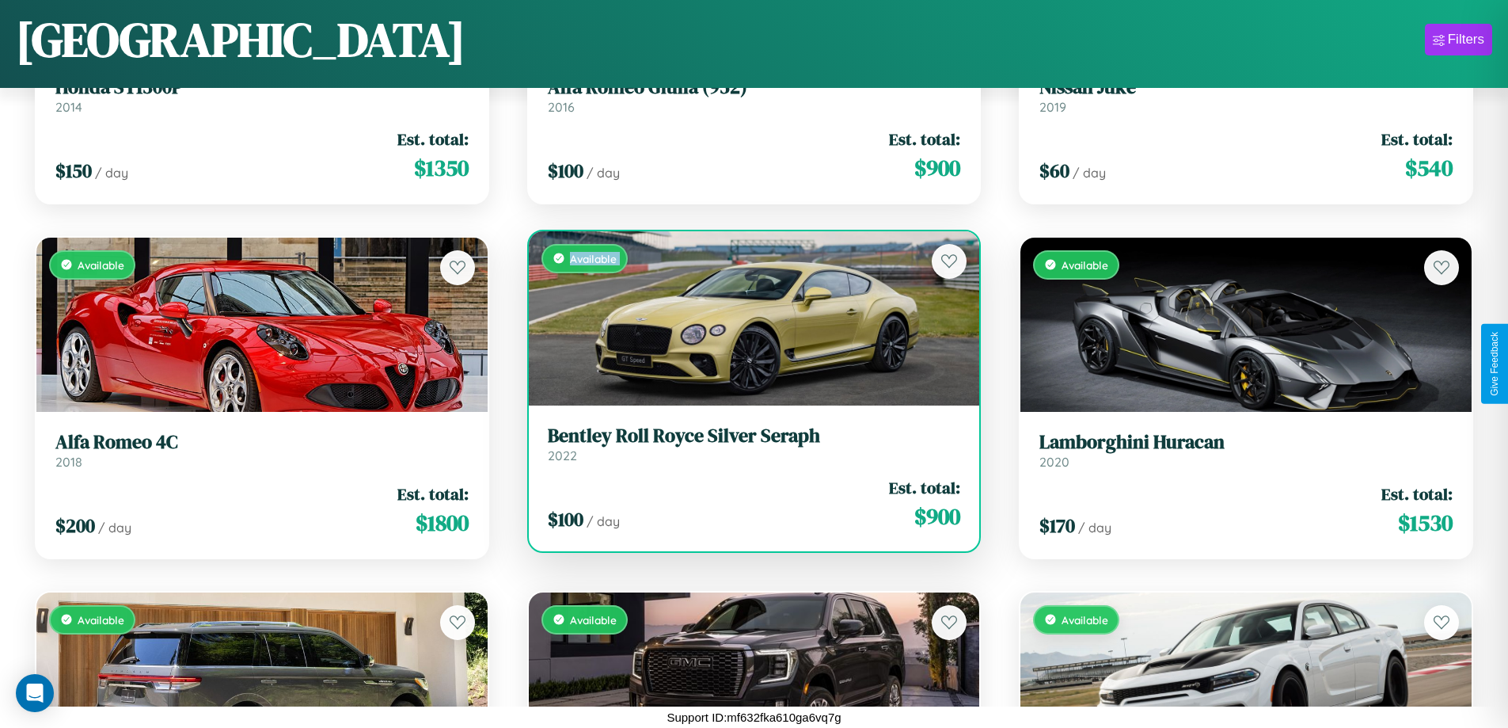
click at [747, 318] on div "Available" at bounding box center [754, 318] width 451 height 174
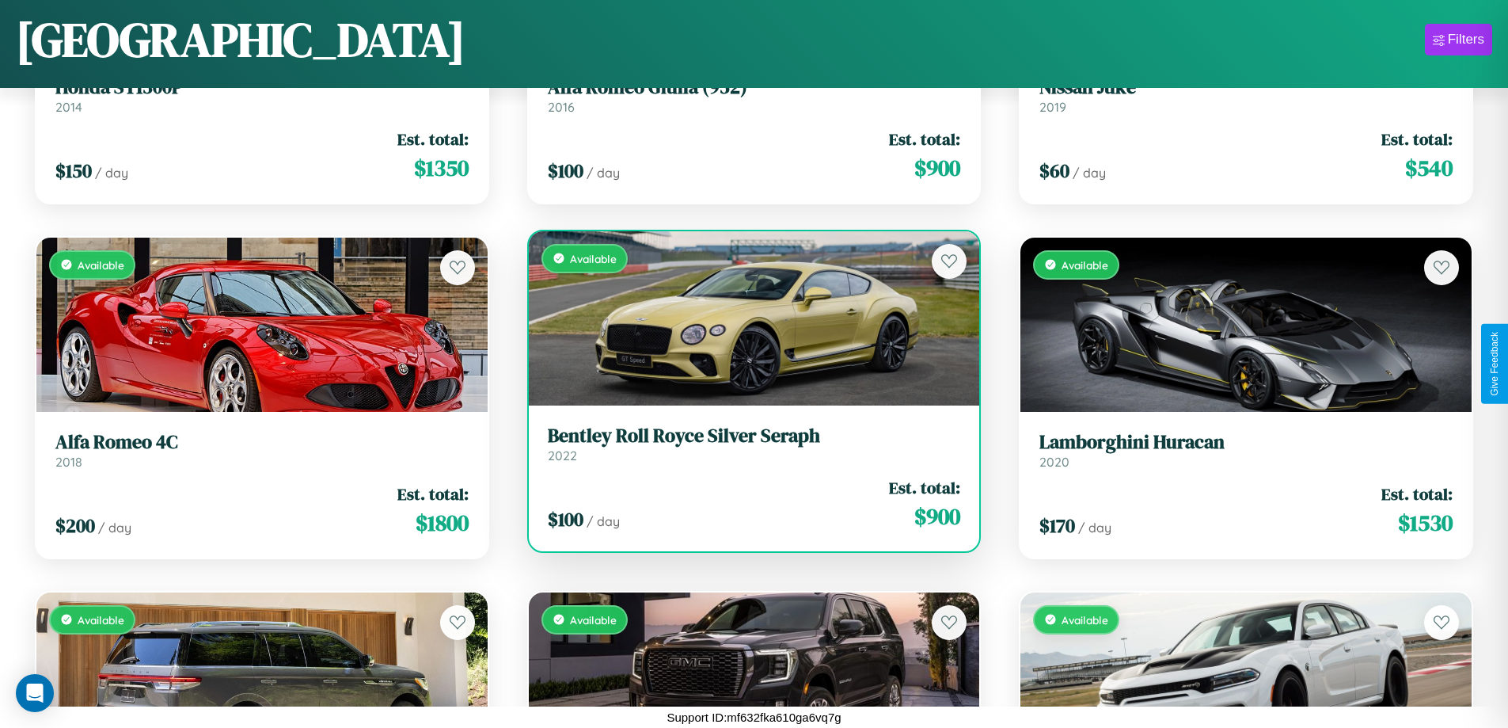
click at [747, 318] on div "Available" at bounding box center [754, 318] width 451 height 174
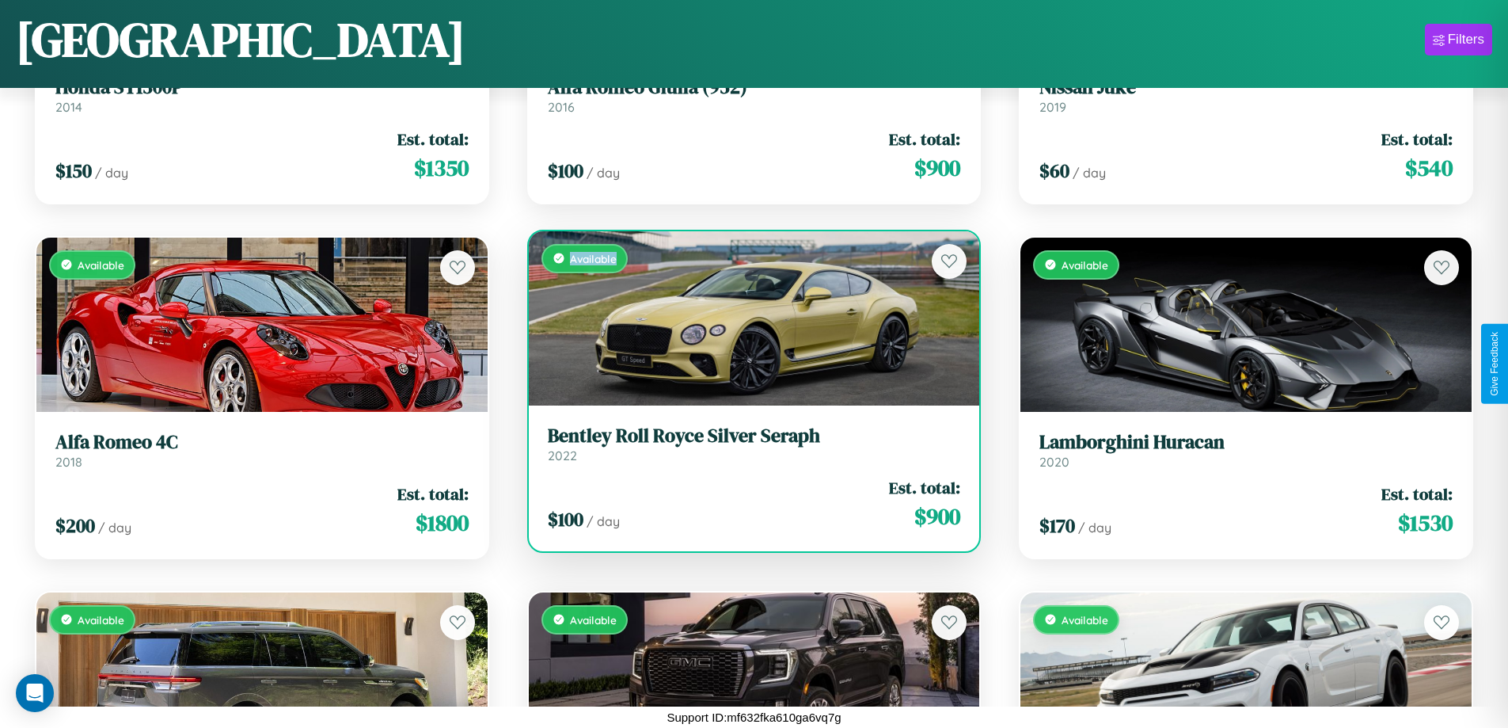
click at [747, 318] on div "Available" at bounding box center [754, 318] width 451 height 174
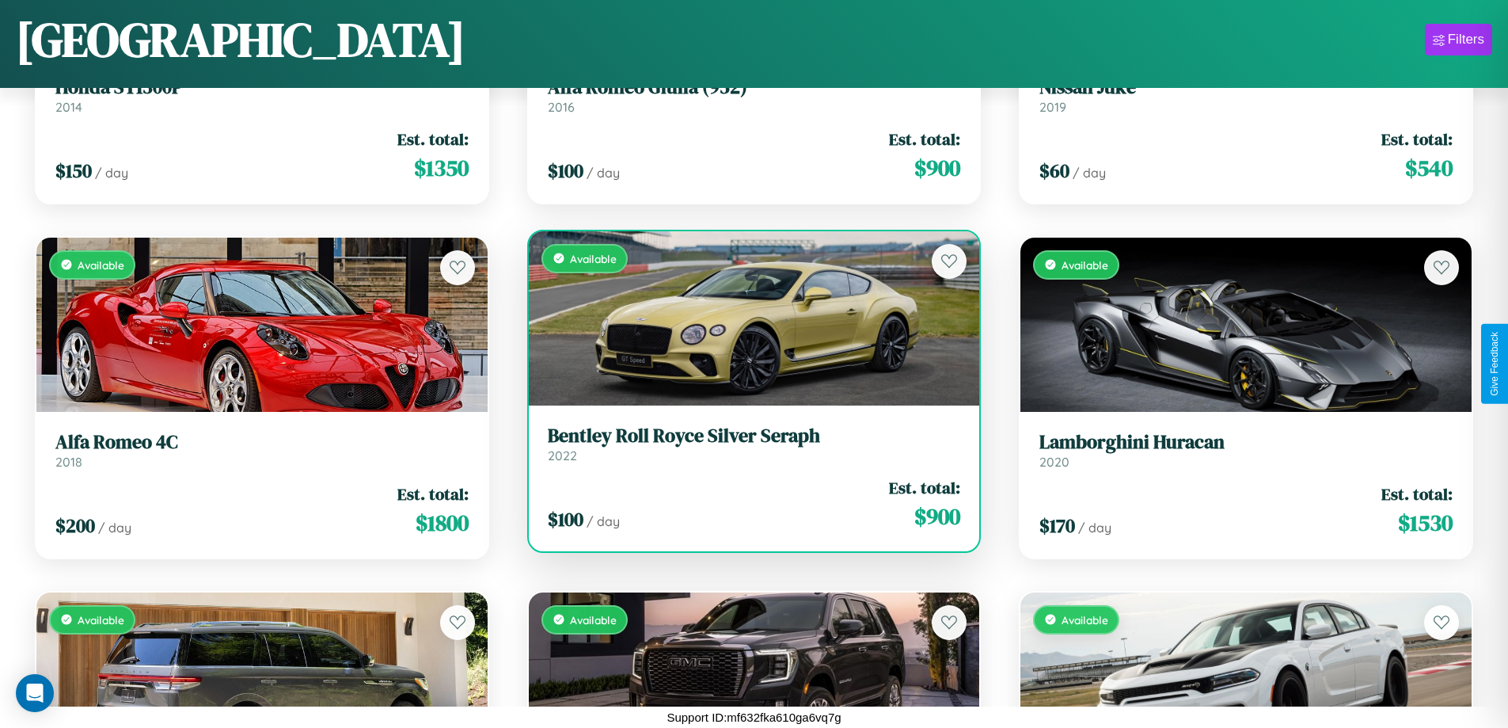
click at [747, 443] on h3 "Bentley Roll Royce Silver Seraph" at bounding box center [754, 435] width 413 height 23
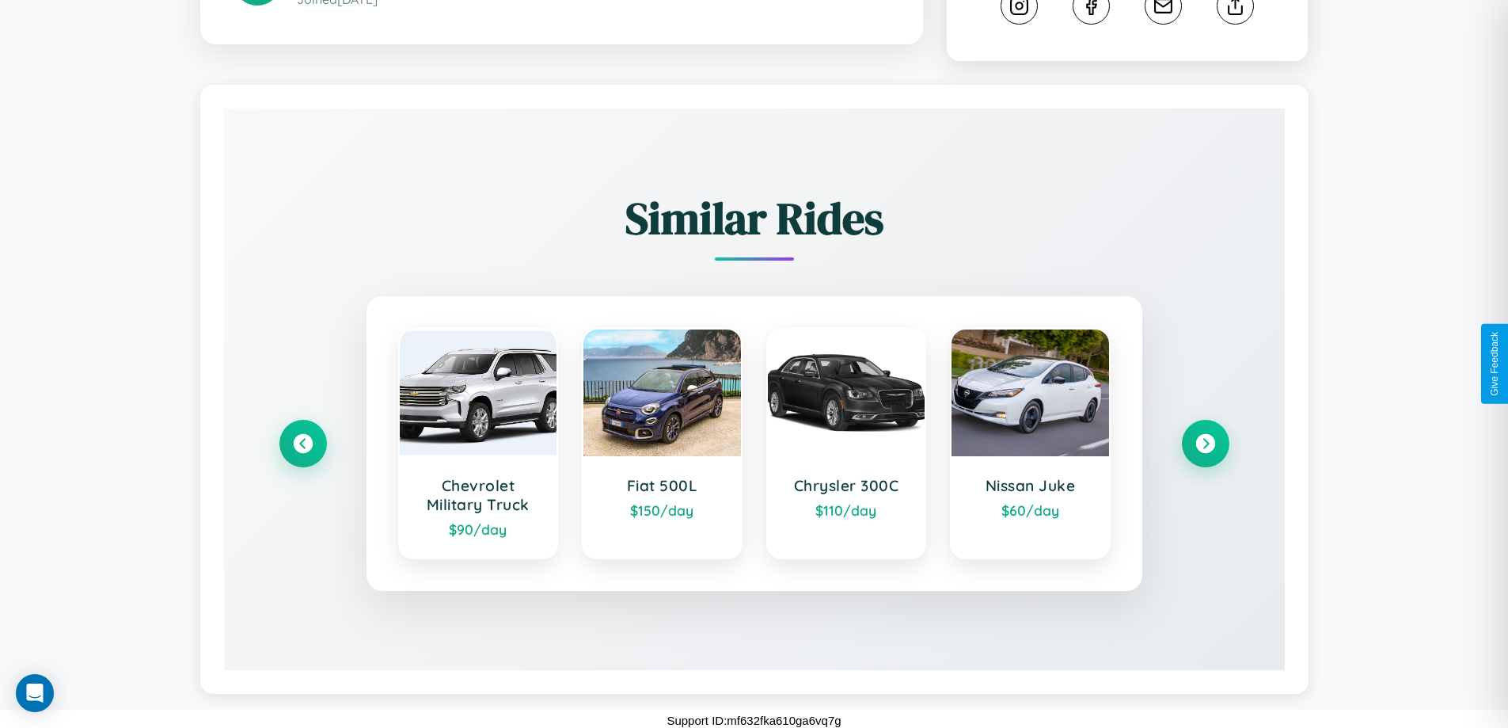
scroll to position [897, 0]
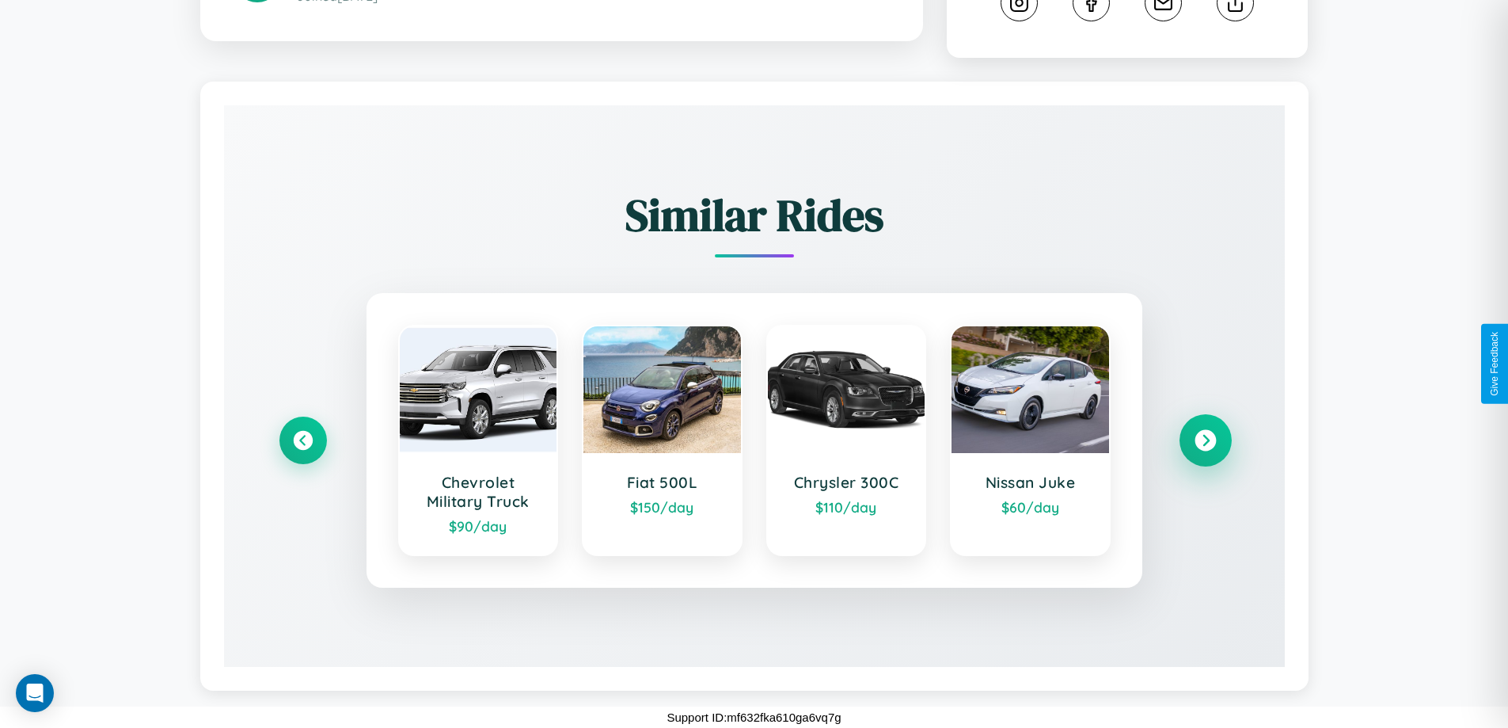
click at [1205, 440] on icon at bounding box center [1205, 440] width 21 height 21
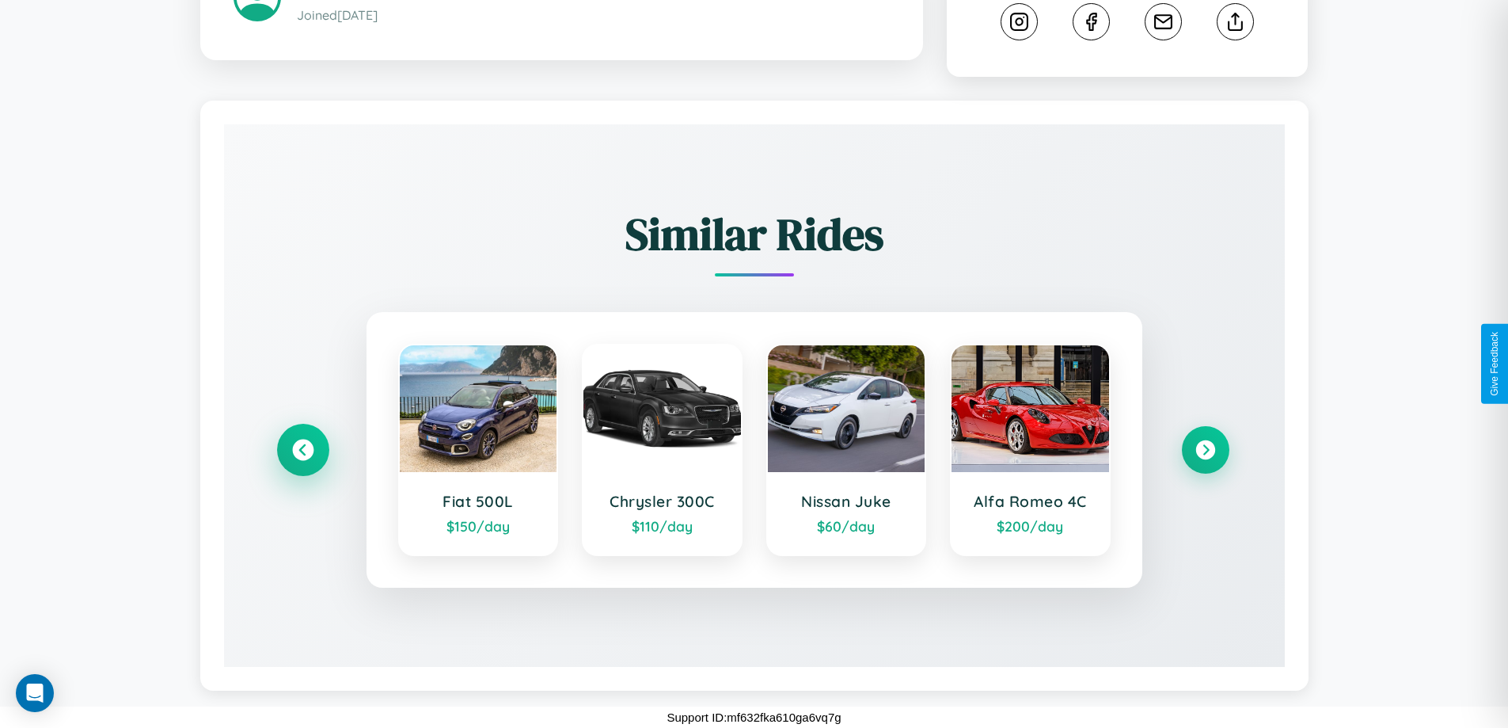
click at [302, 450] on icon at bounding box center [302, 449] width 21 height 21
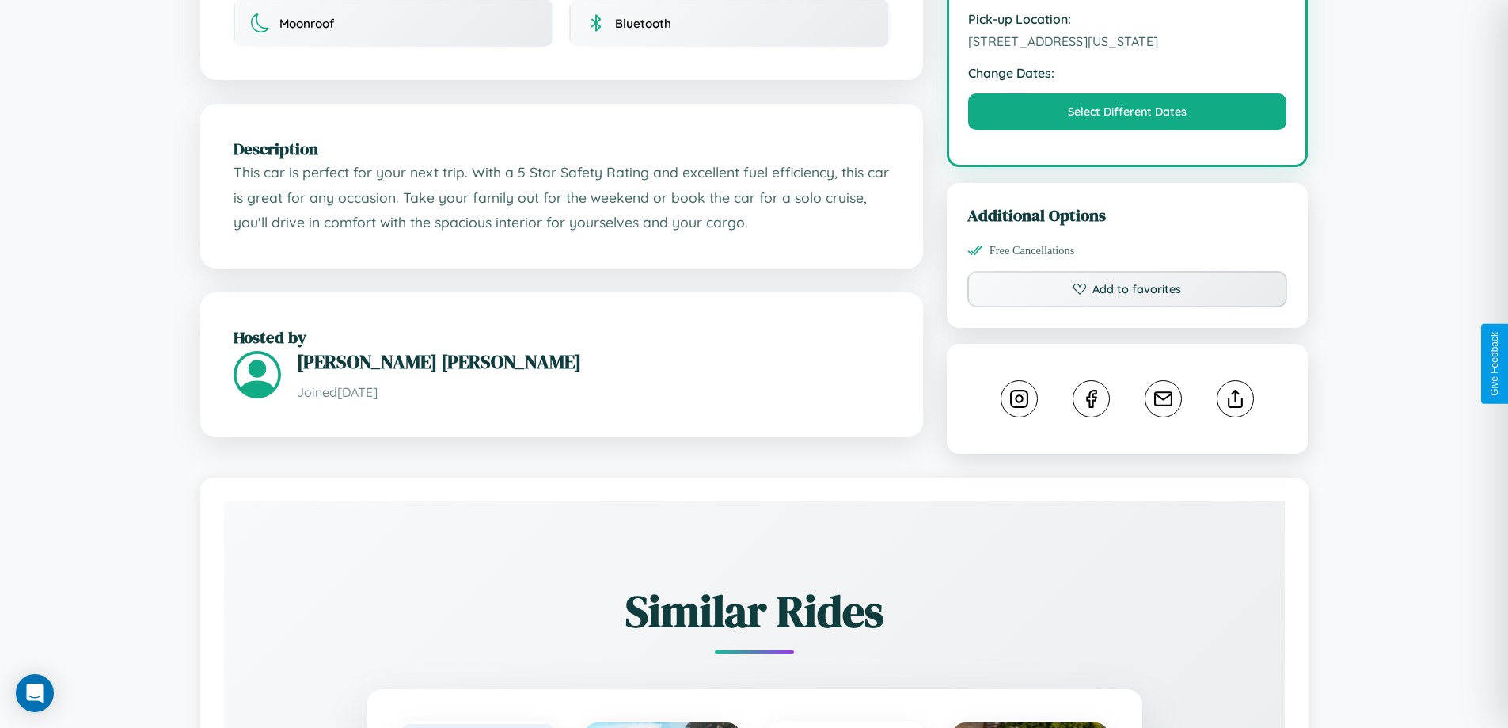
scroll to position [427, 0]
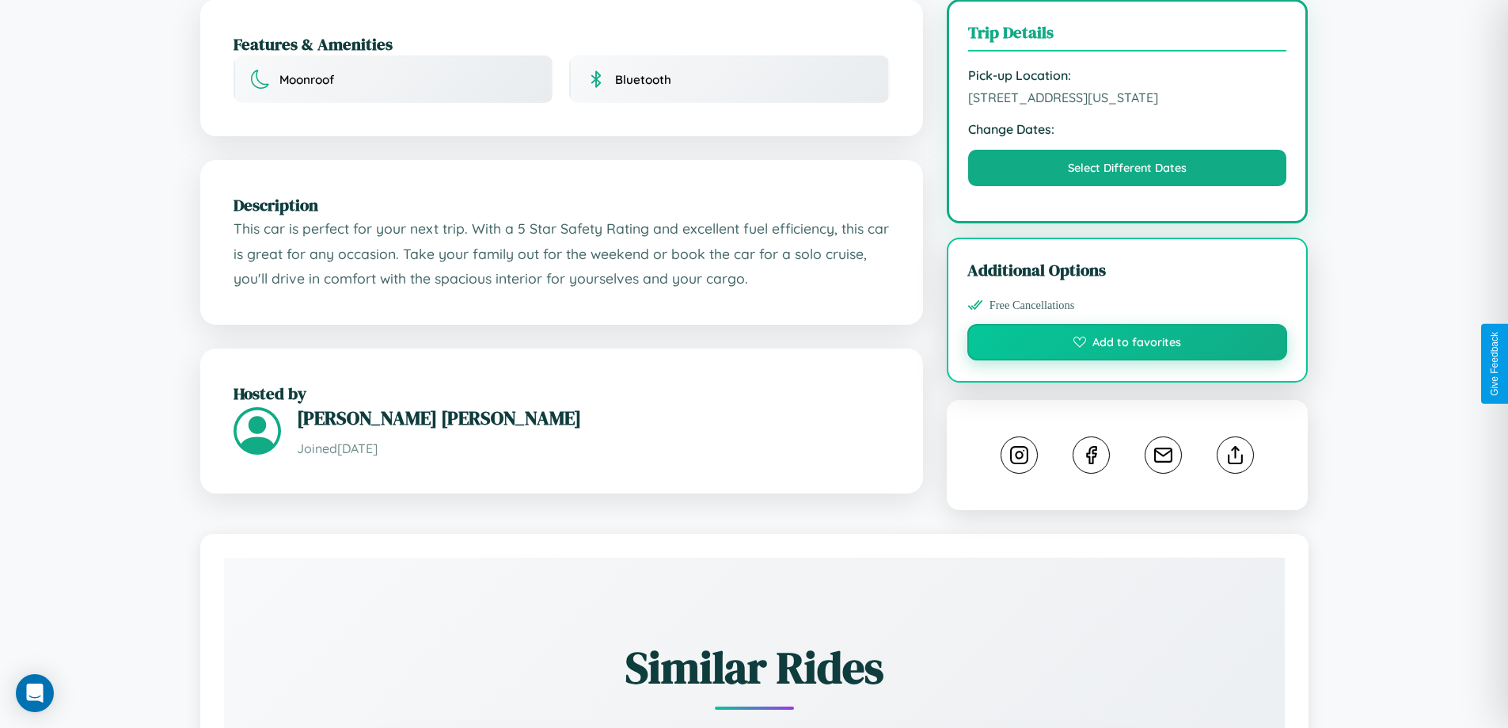
click at [1128, 360] on button "Add to favorites" at bounding box center [1128, 342] width 321 height 36
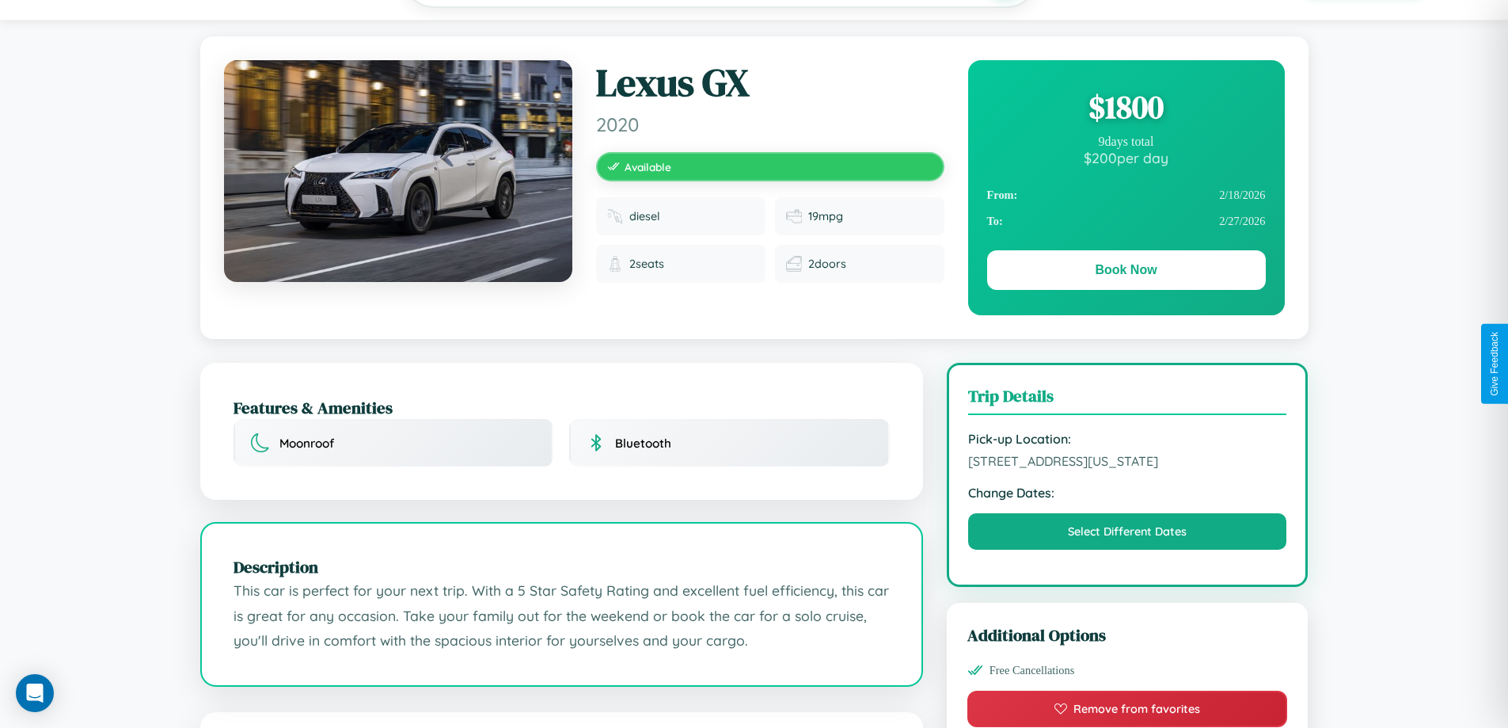
scroll to position [0, 0]
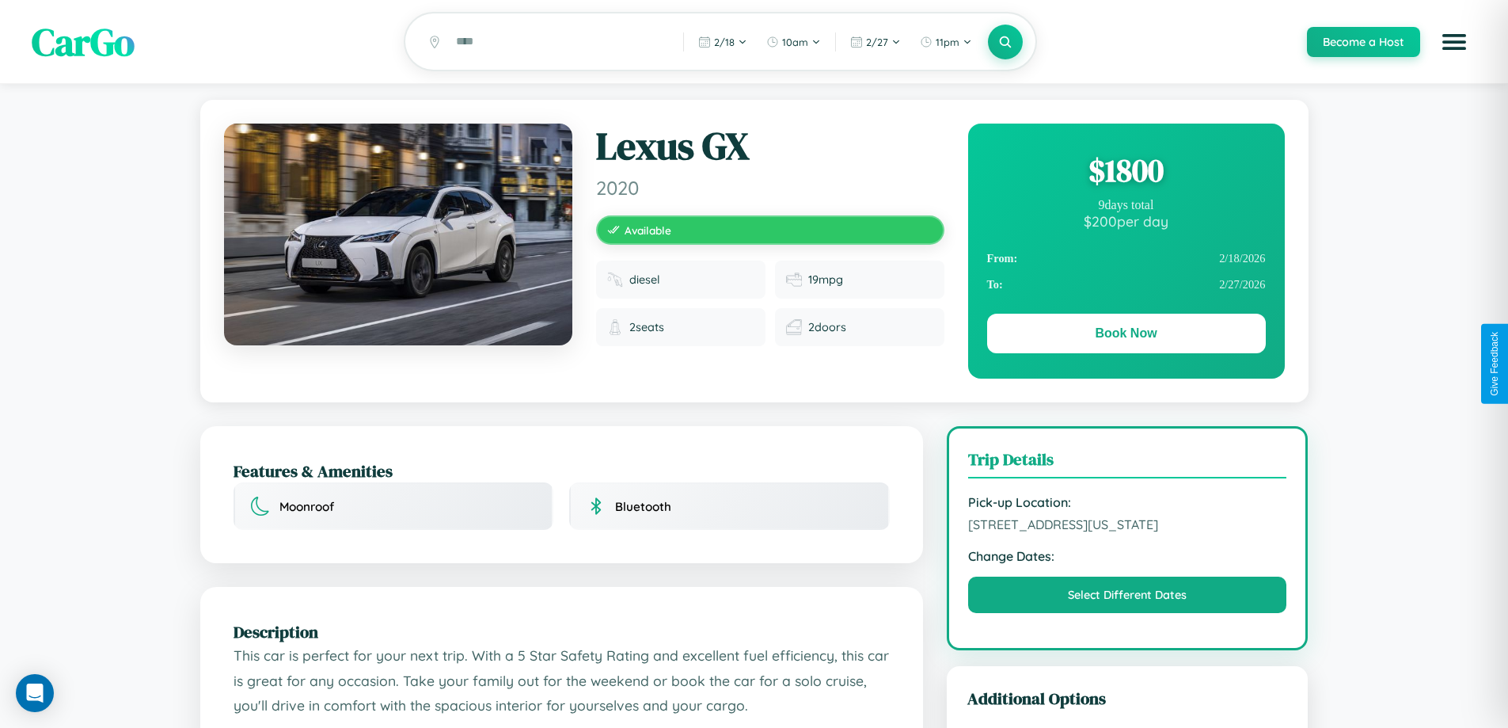
click at [1126, 173] on div "$ 1800" at bounding box center [1126, 170] width 279 height 43
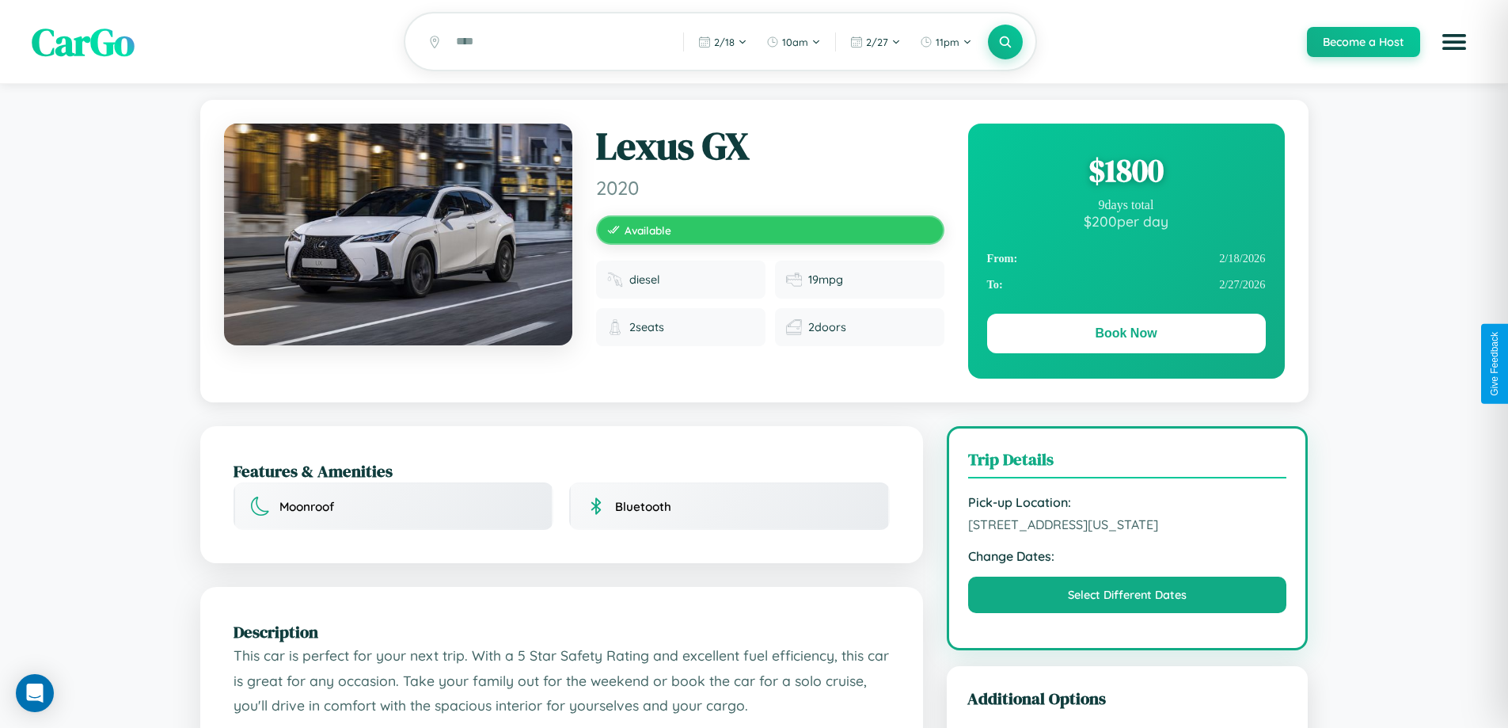
click at [1126, 173] on div "$ 1800" at bounding box center [1126, 170] width 279 height 43
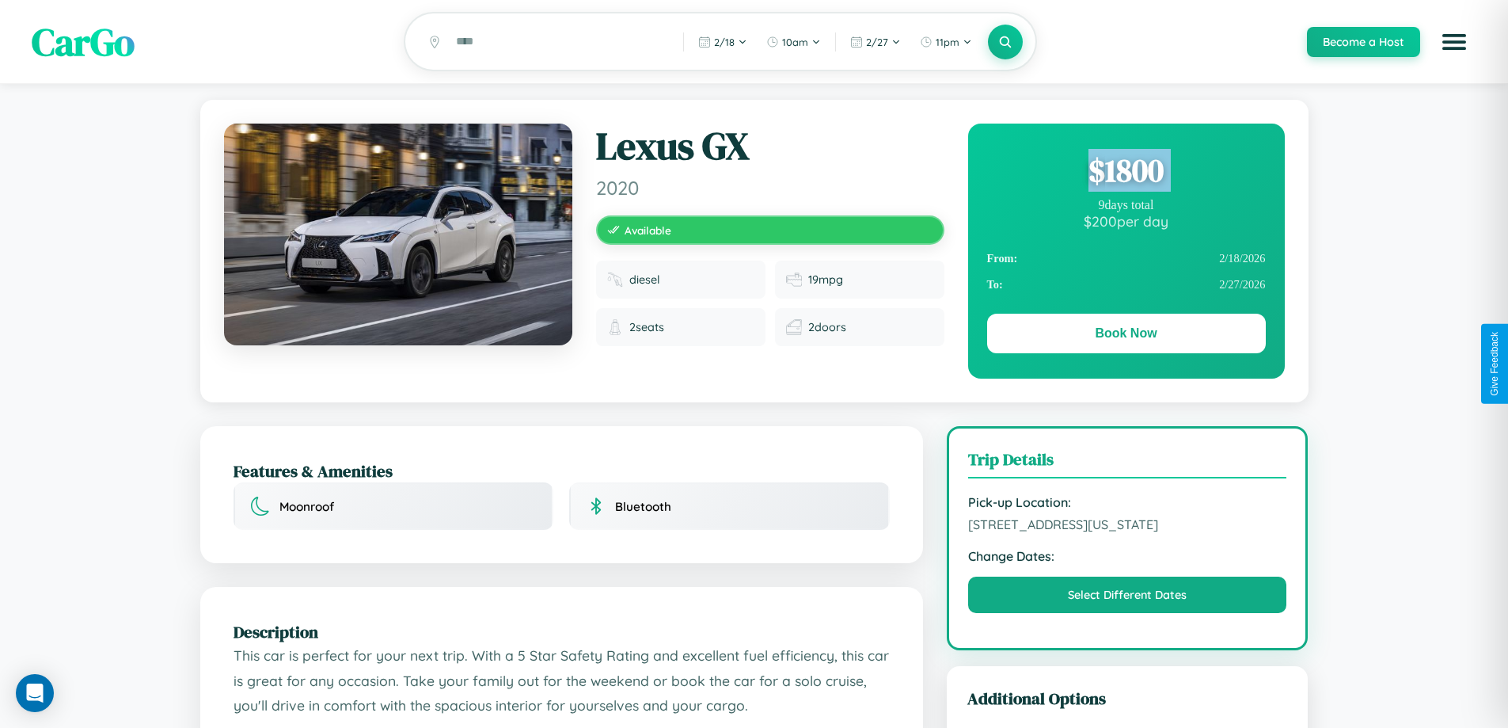
click at [1126, 173] on div "$ 1800" at bounding box center [1126, 170] width 279 height 43
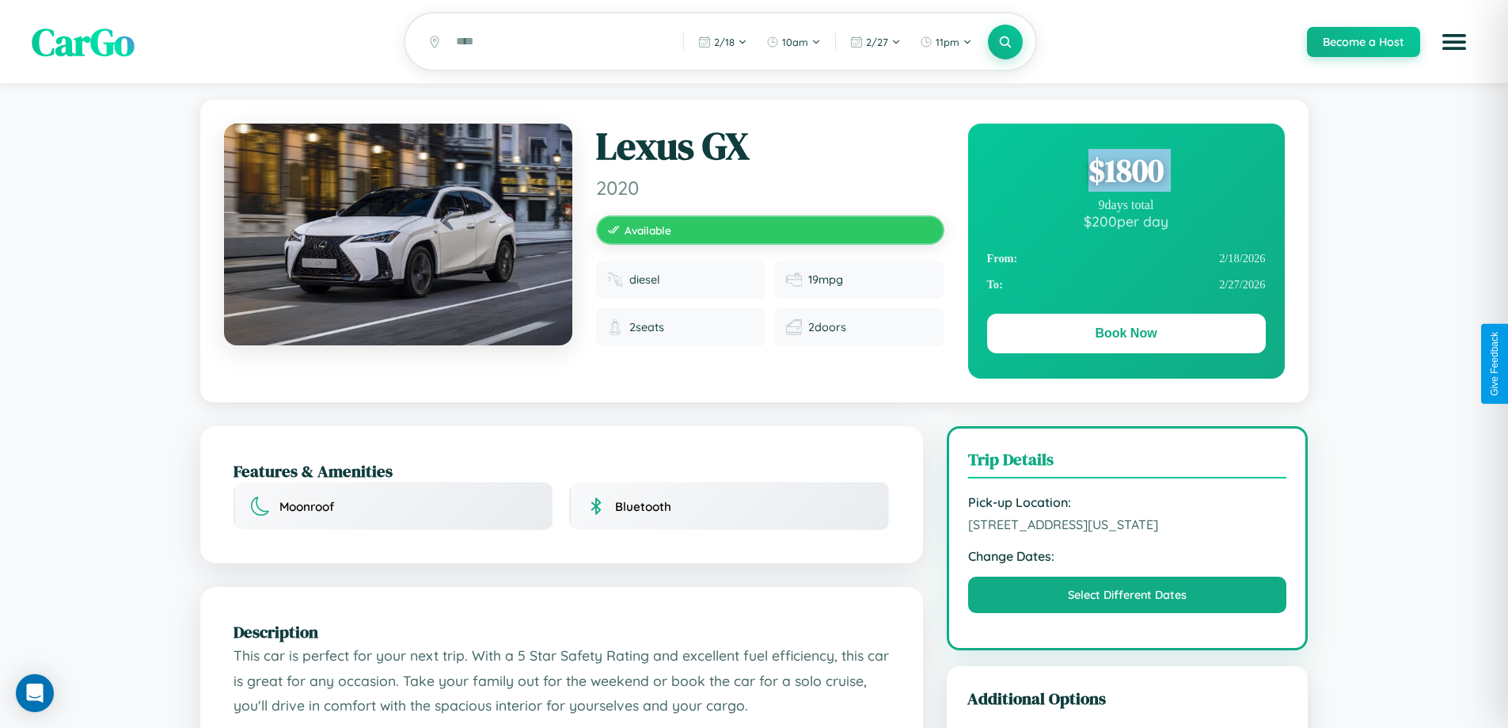
click at [1126, 173] on div "$ 1800" at bounding box center [1126, 170] width 279 height 43
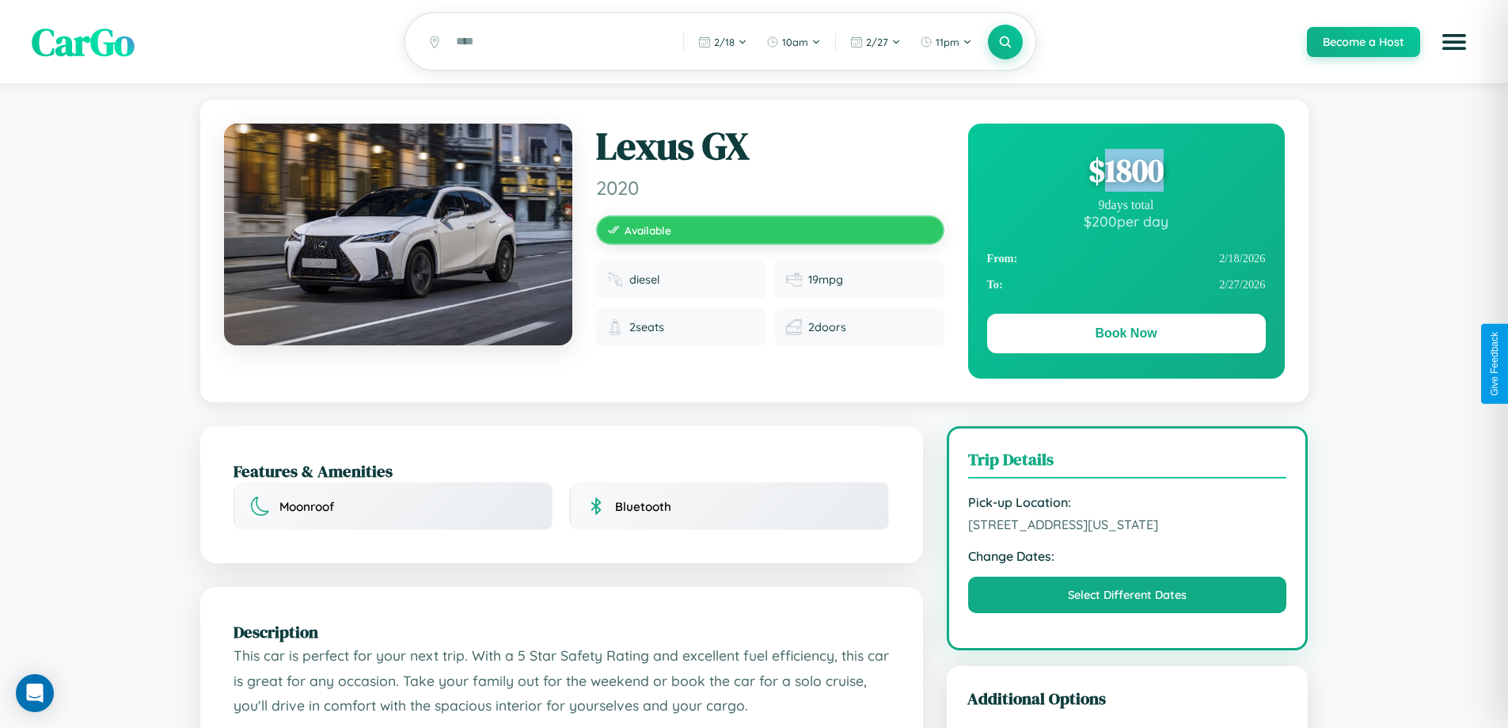
click at [1126, 173] on div "$ 1800" at bounding box center [1126, 170] width 279 height 43
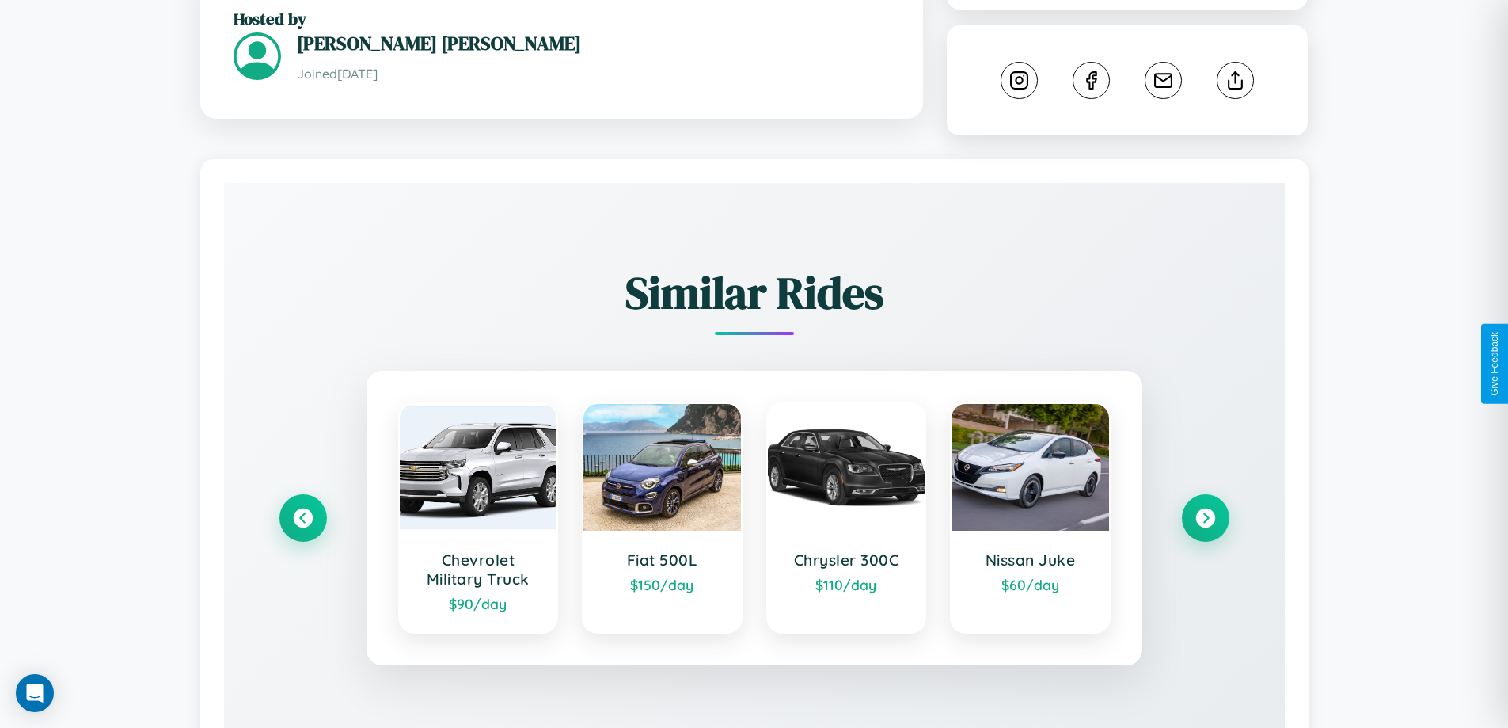
scroll to position [897, 0]
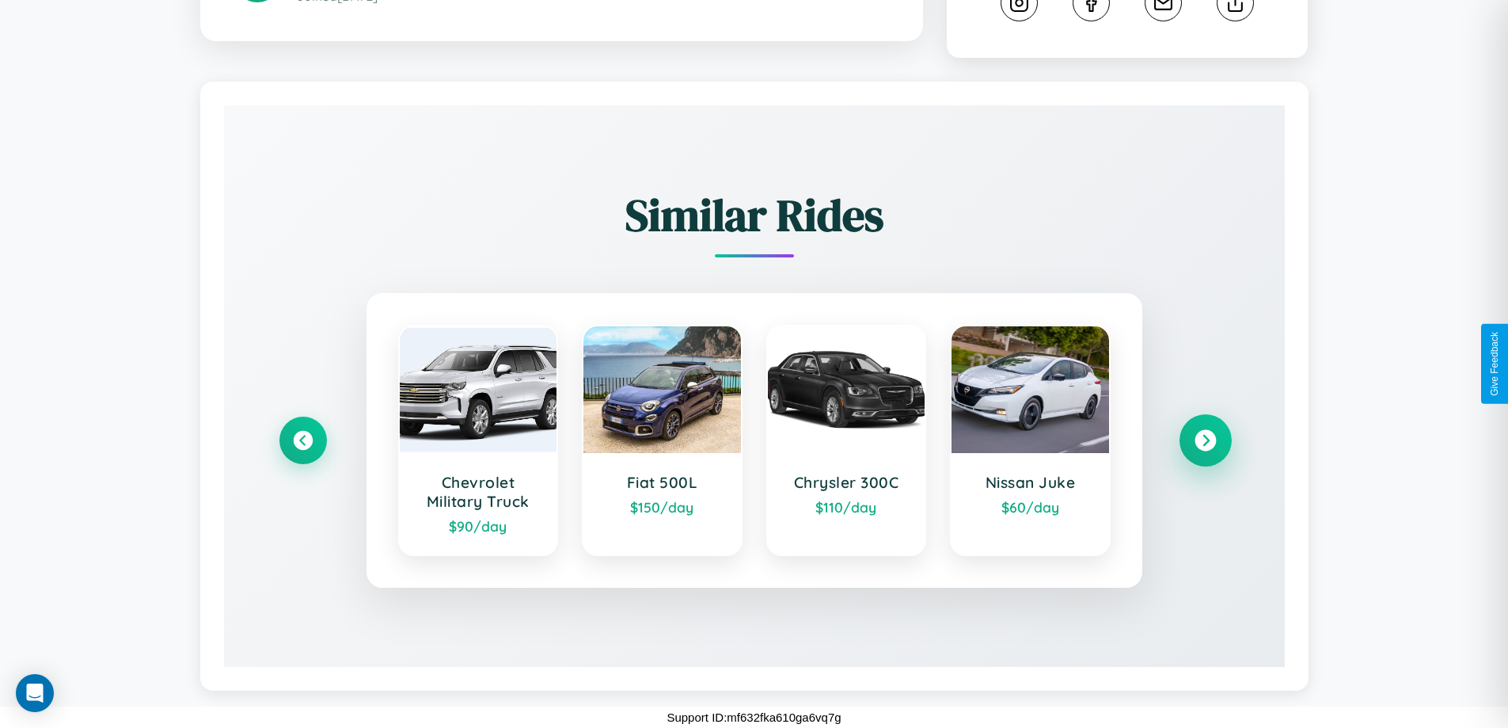
click at [1205, 440] on icon at bounding box center [1205, 440] width 21 height 21
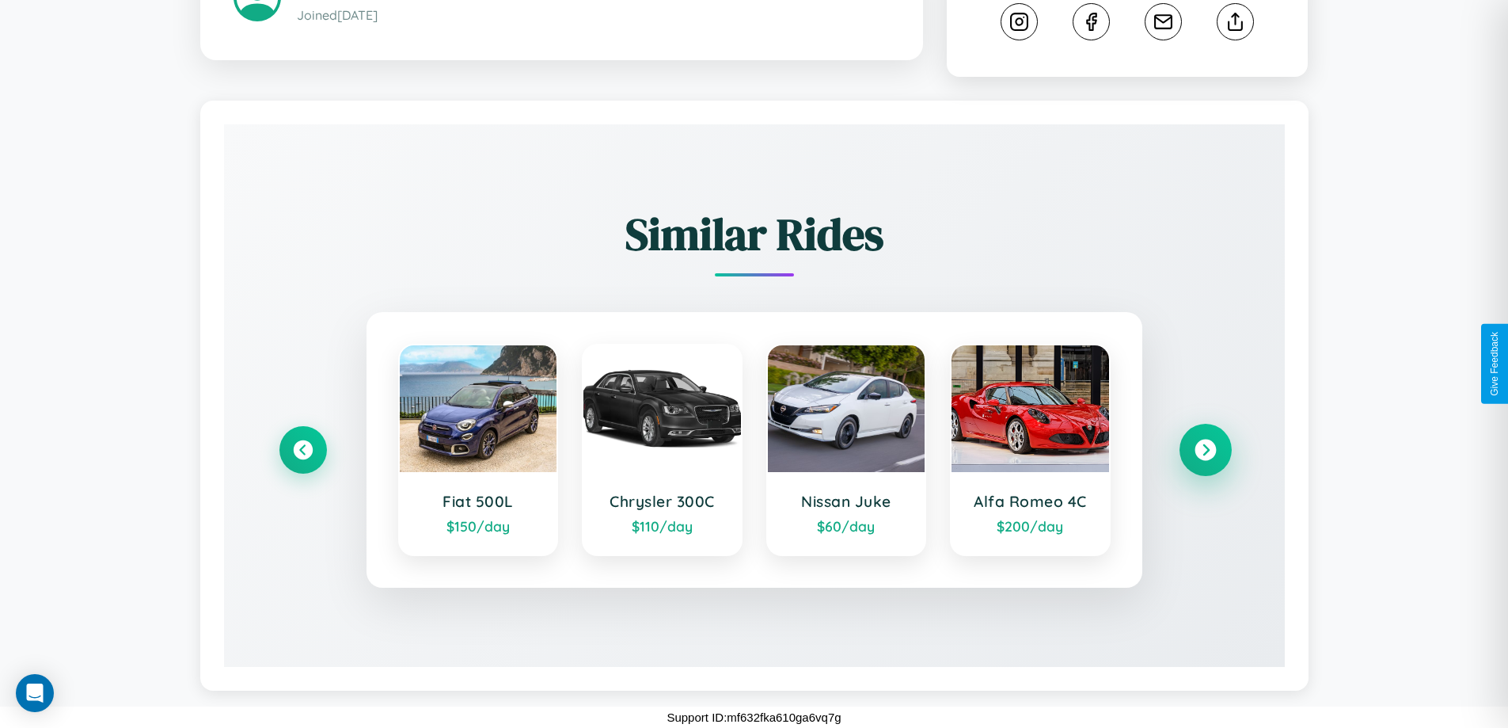
scroll to position [878, 0]
click at [302, 450] on icon at bounding box center [302, 449] width 21 height 21
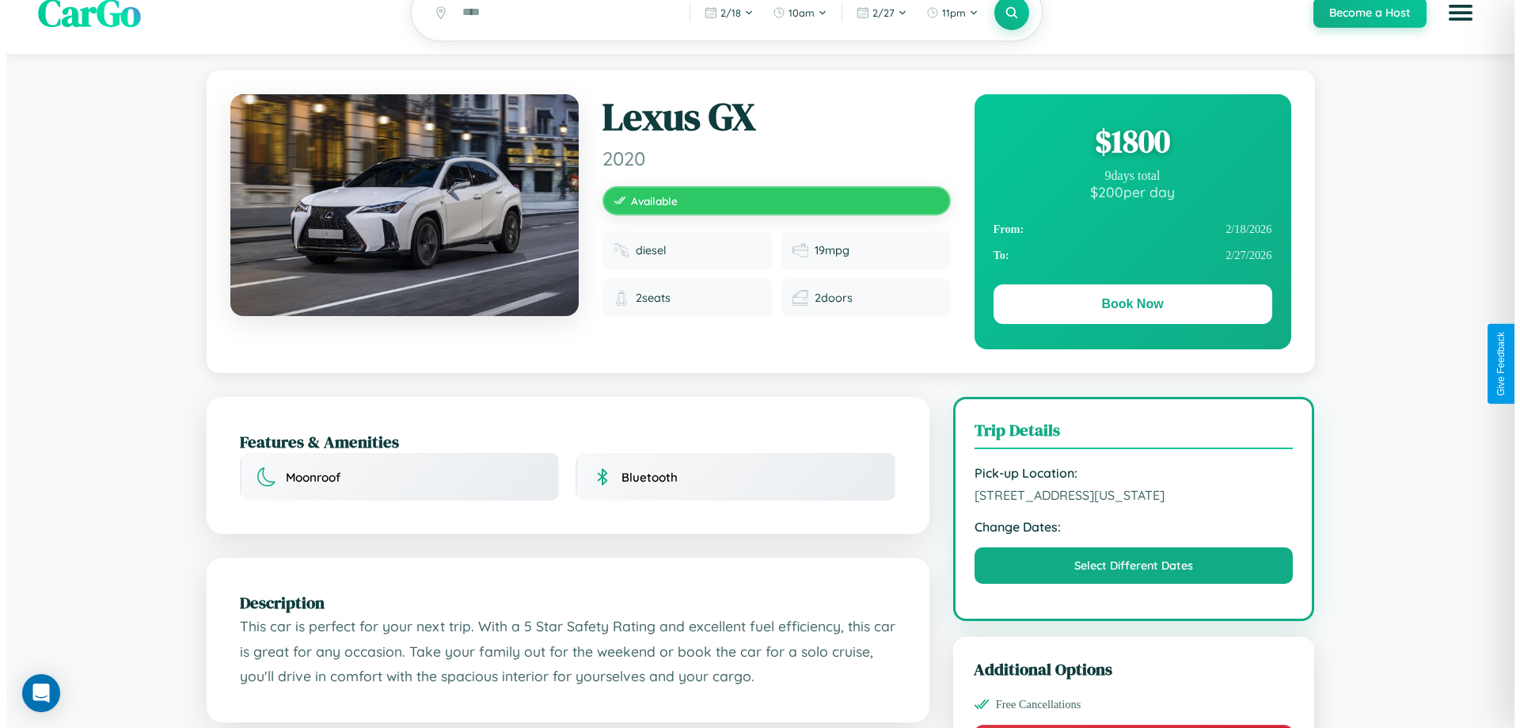
scroll to position [0, 0]
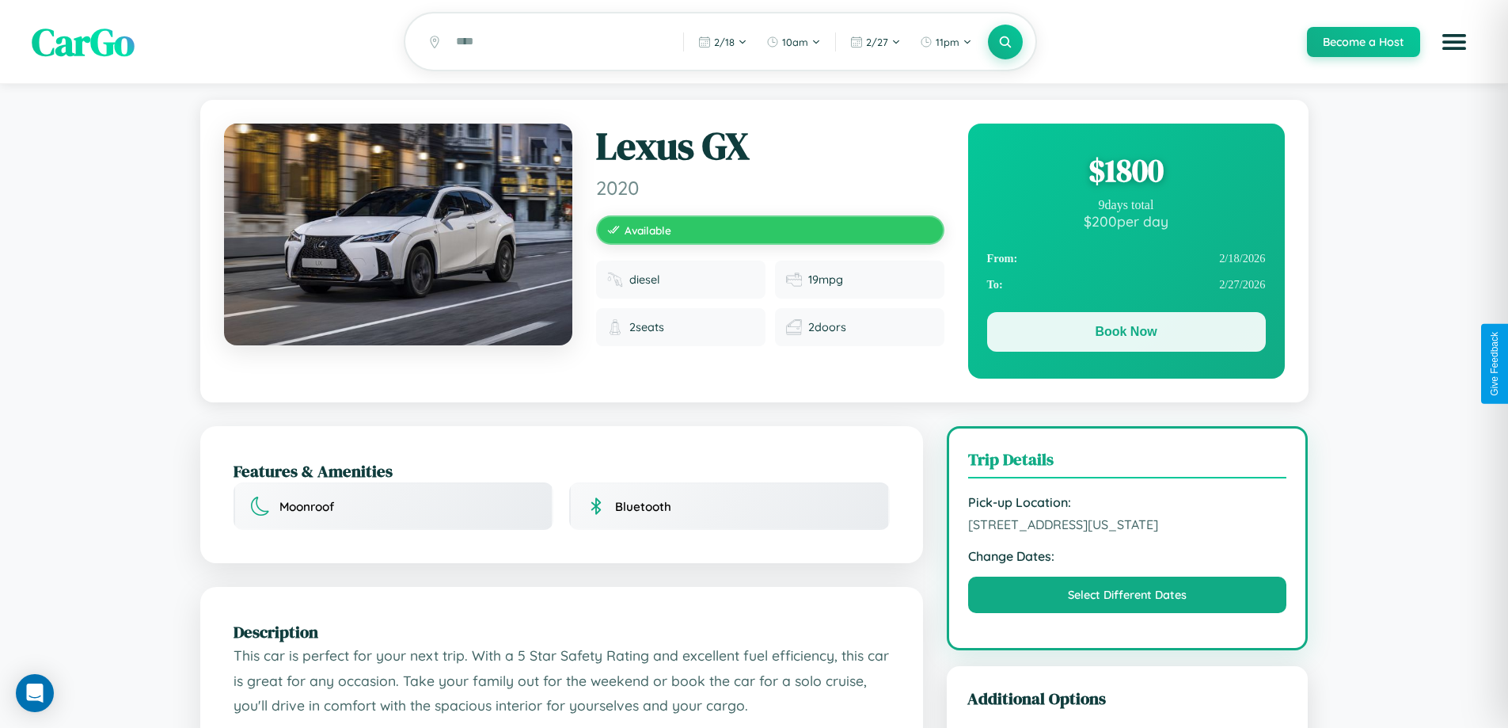
click at [1126, 335] on button "Book Now" at bounding box center [1126, 332] width 279 height 40
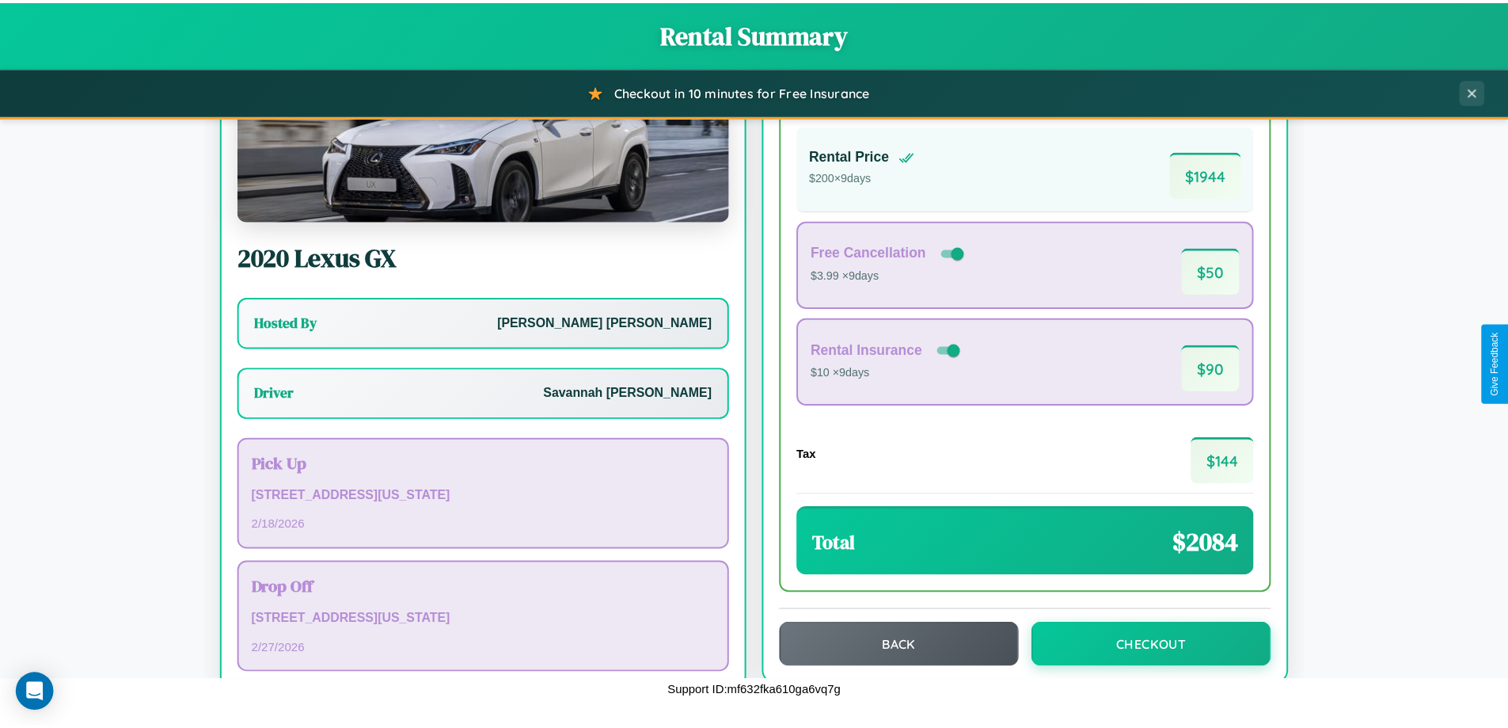
scroll to position [114, 0]
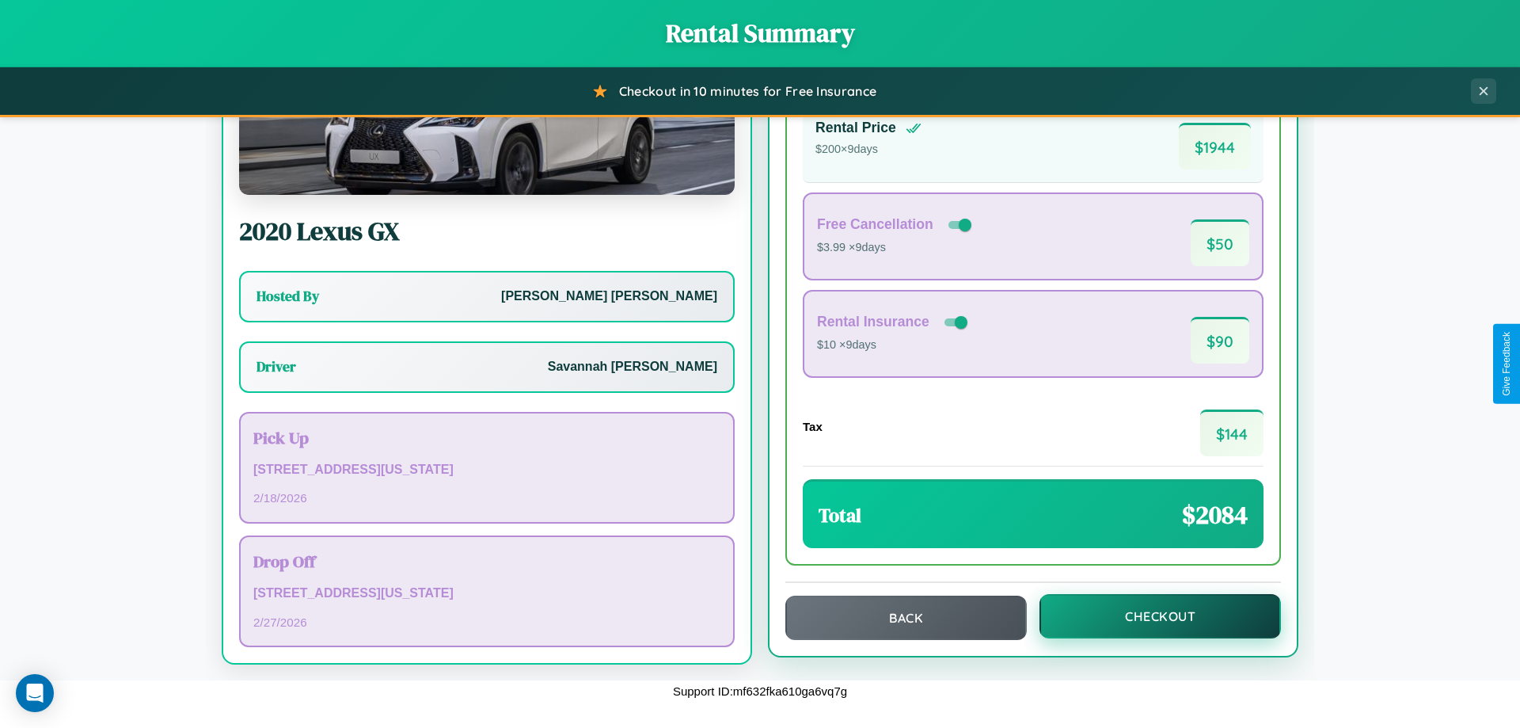
click at [1150, 616] on button "Checkout" at bounding box center [1160, 616] width 241 height 44
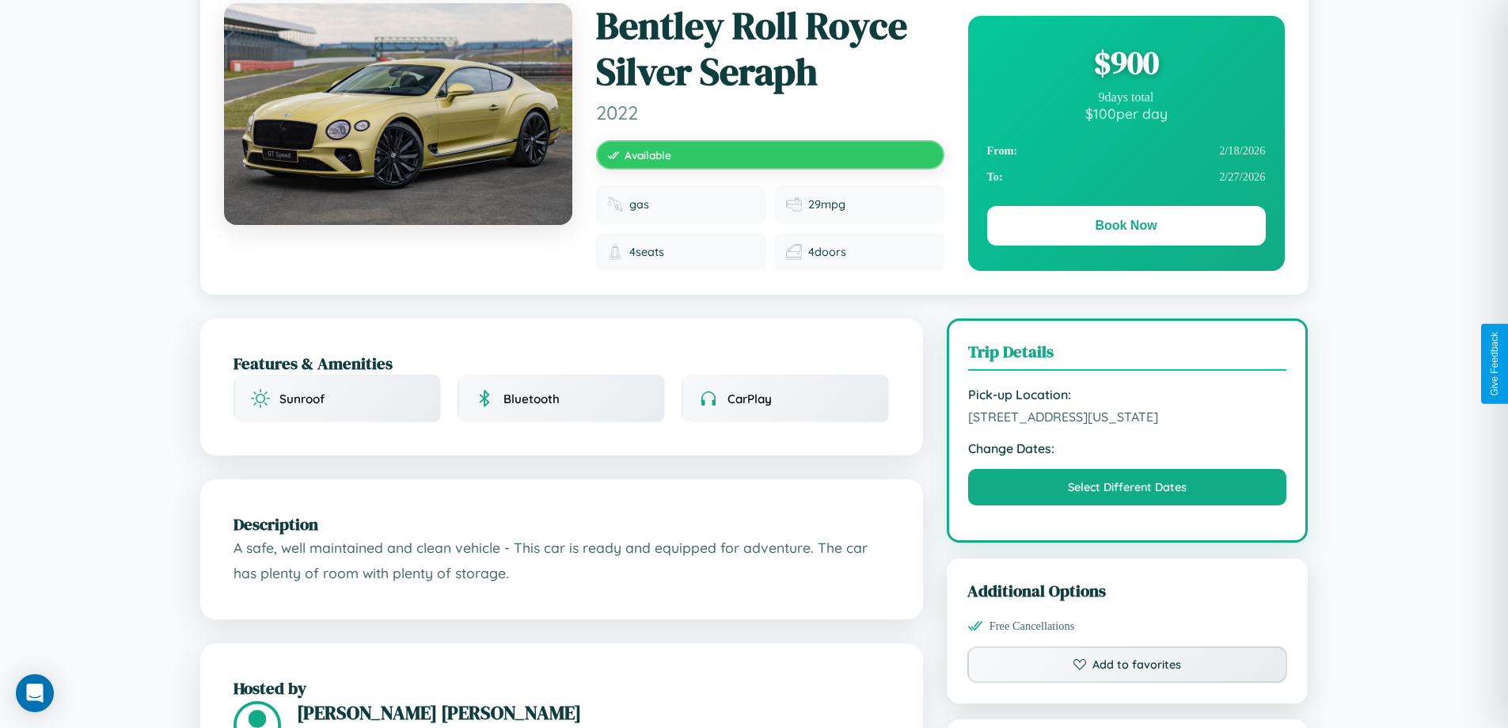
scroll to position [184, 0]
